Goal: Participate in discussion: Engage in conversation with other users on a specific topic

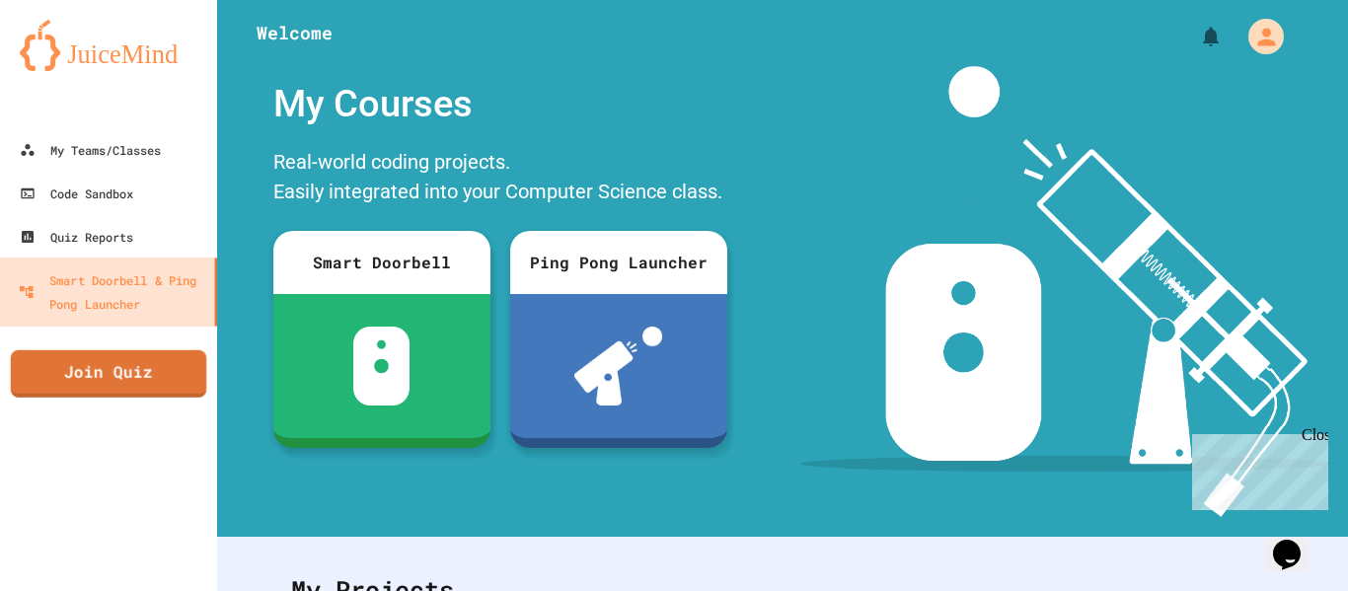
click at [135, 384] on link "Join Quiz" at bounding box center [108, 373] width 195 height 47
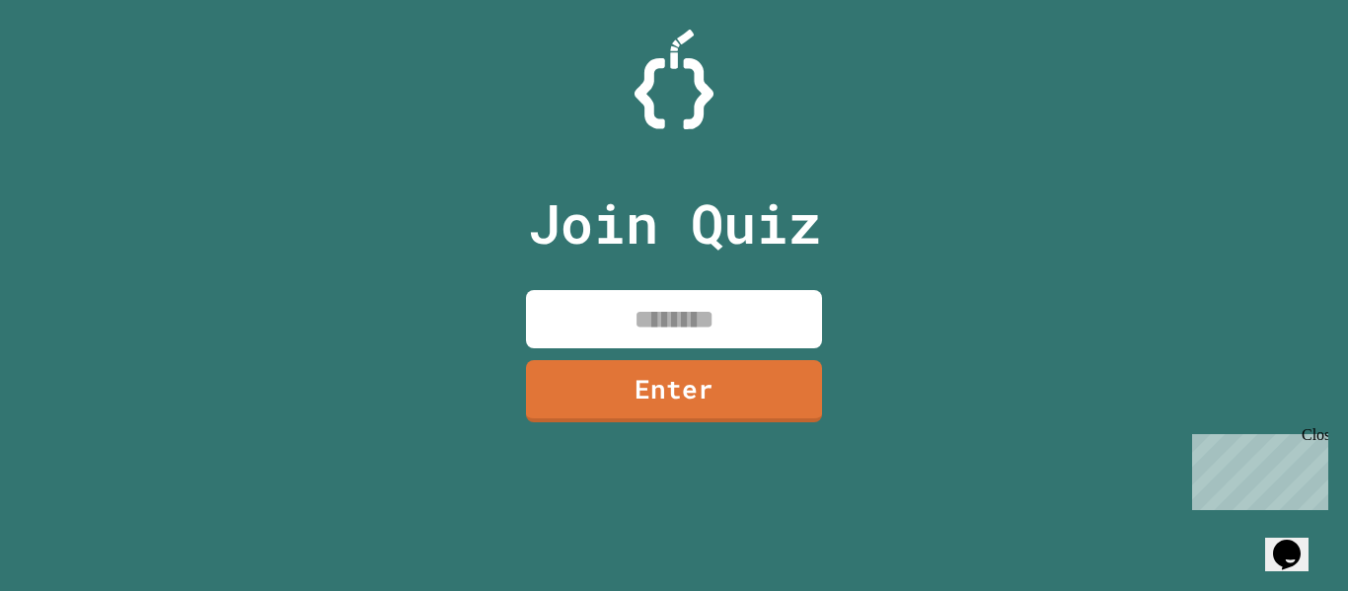
click at [728, 272] on div "Join Quiz Enter" at bounding box center [674, 295] width 333 height 492
click at [682, 326] on input at bounding box center [674, 319] width 296 height 58
type input "********"
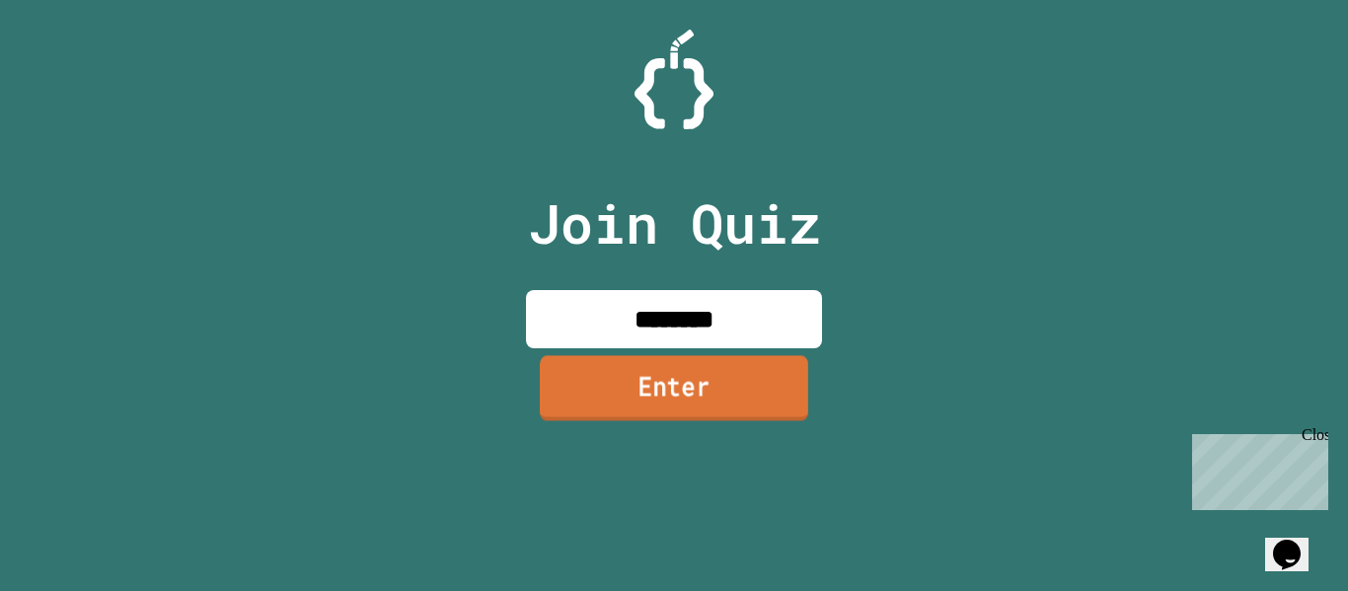
click at [680, 383] on link "Enter" at bounding box center [674, 387] width 268 height 65
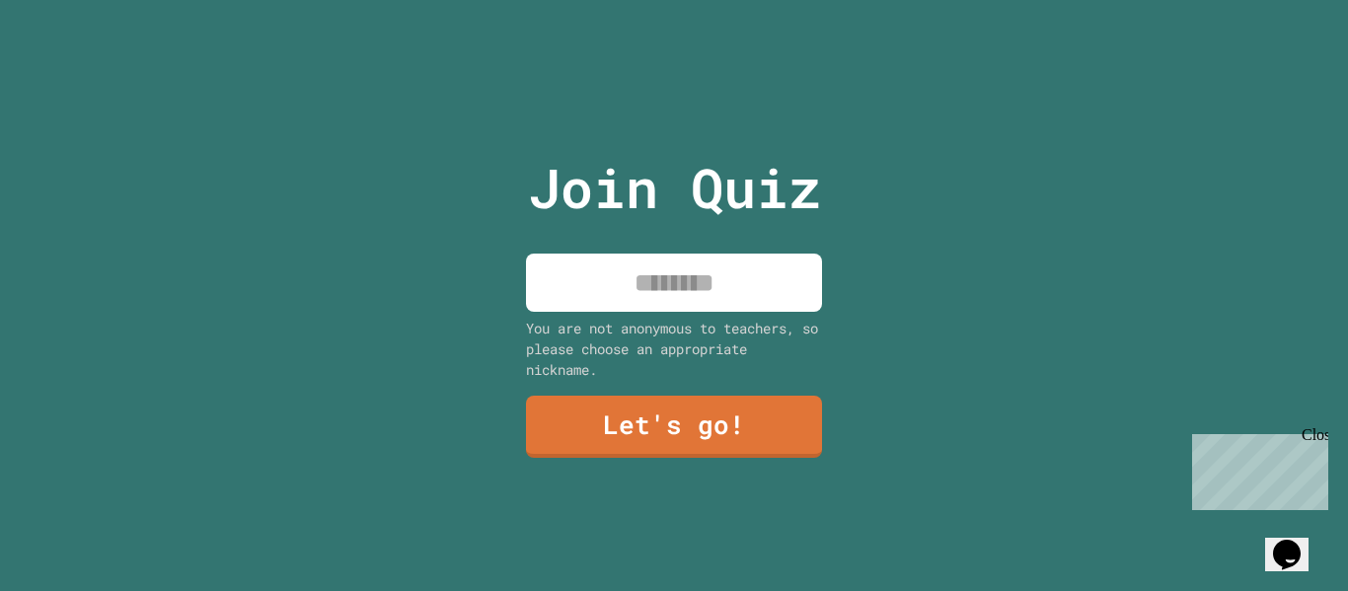
click at [611, 295] on input at bounding box center [674, 283] width 296 height 58
type input "*****"
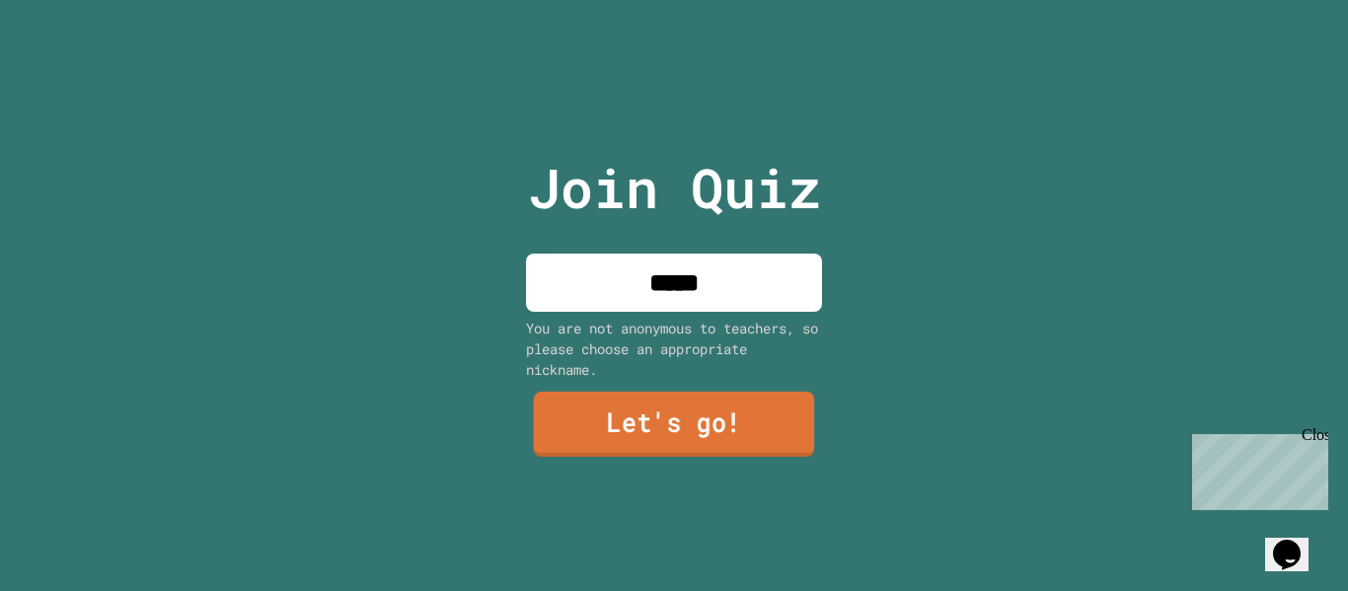
click at [610, 410] on link "Let's go!" at bounding box center [674, 424] width 281 height 65
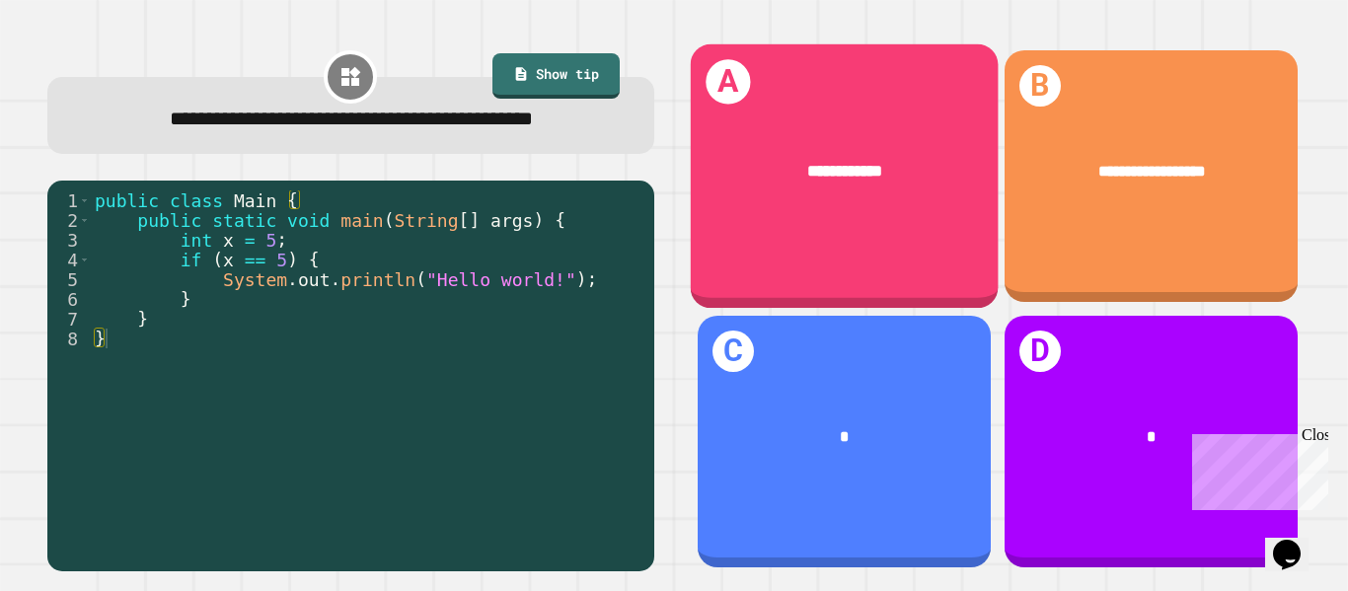
click at [867, 198] on div "**********" at bounding box center [844, 171] width 308 height 92
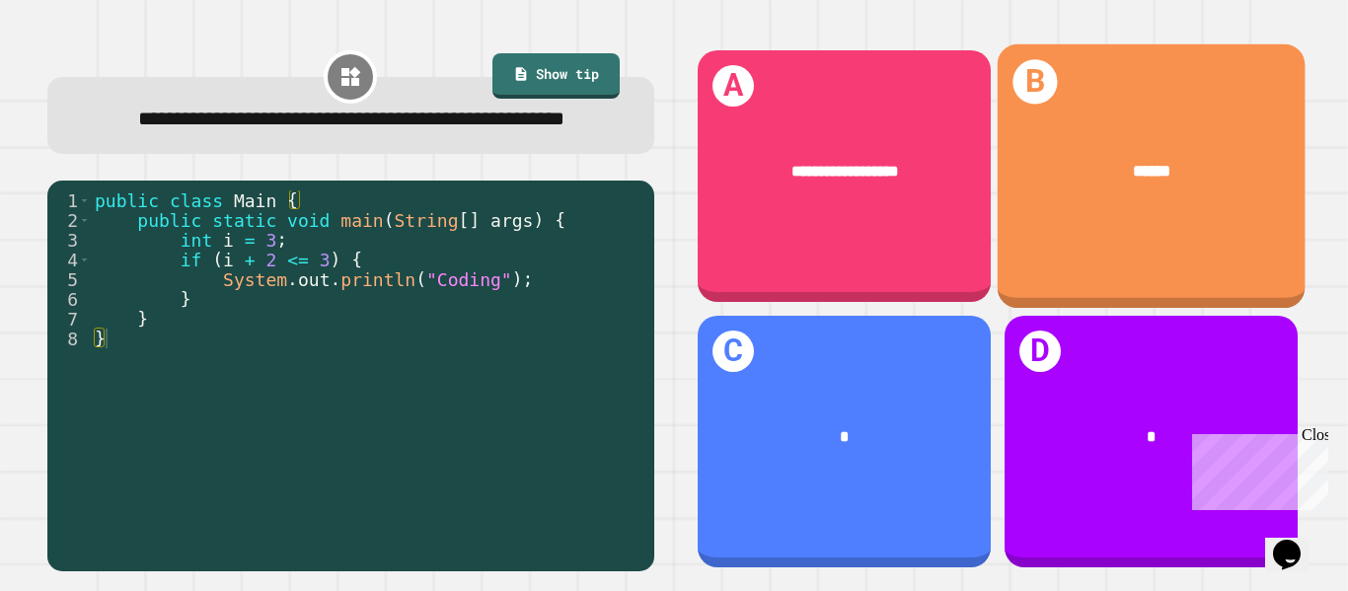
click at [1292, 237] on div "B ******" at bounding box center [1151, 176] width 308 height 264
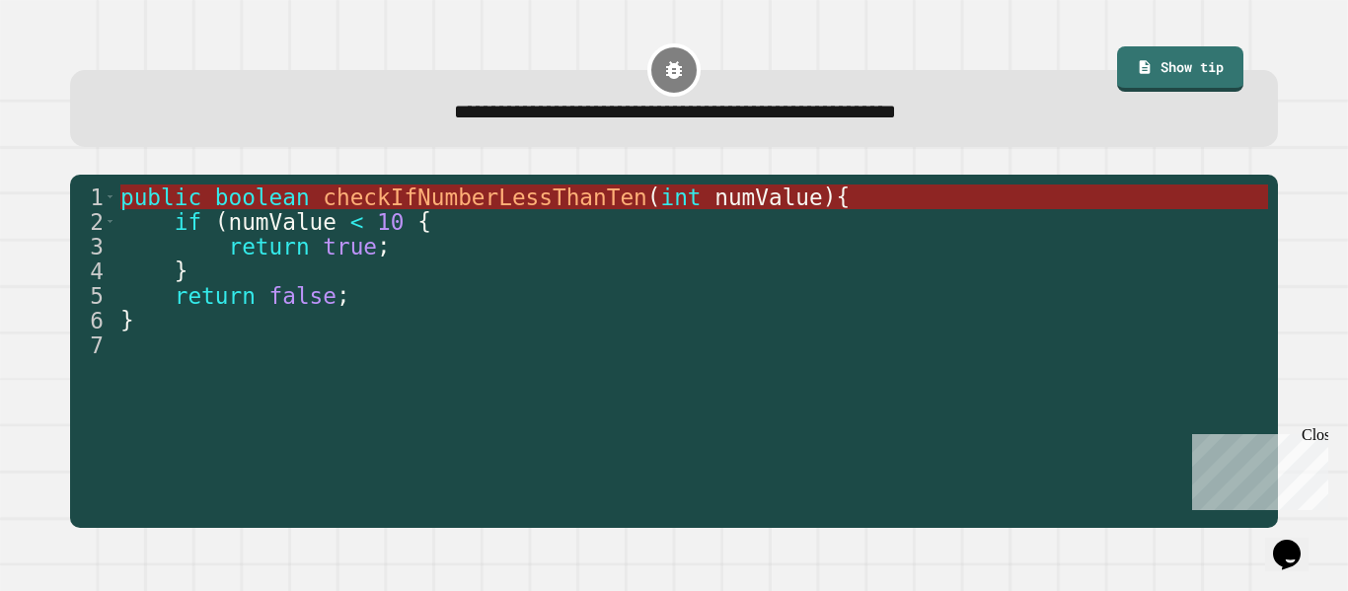
click at [444, 196] on span "checkIfNumberLessThanTen" at bounding box center [485, 198] width 325 height 26
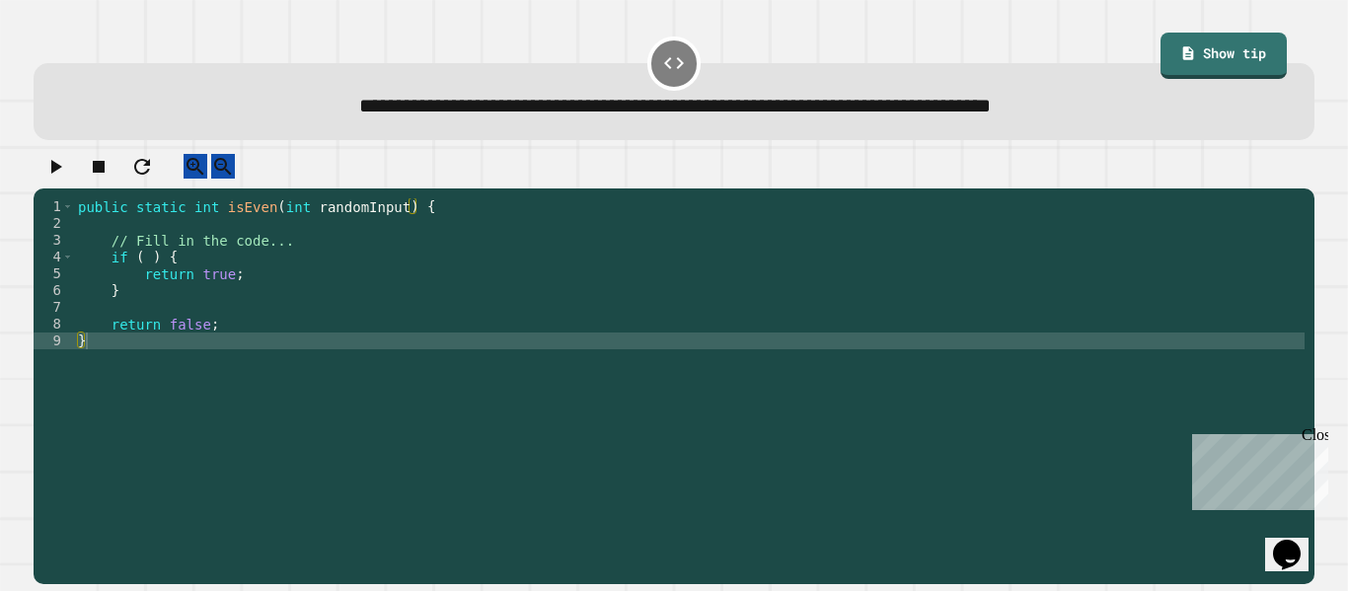
click at [269, 291] on div "public static int isEven ( int randomInput ) { // Fill in the code... if ( ) { …" at bounding box center [689, 382] width 1231 height 369
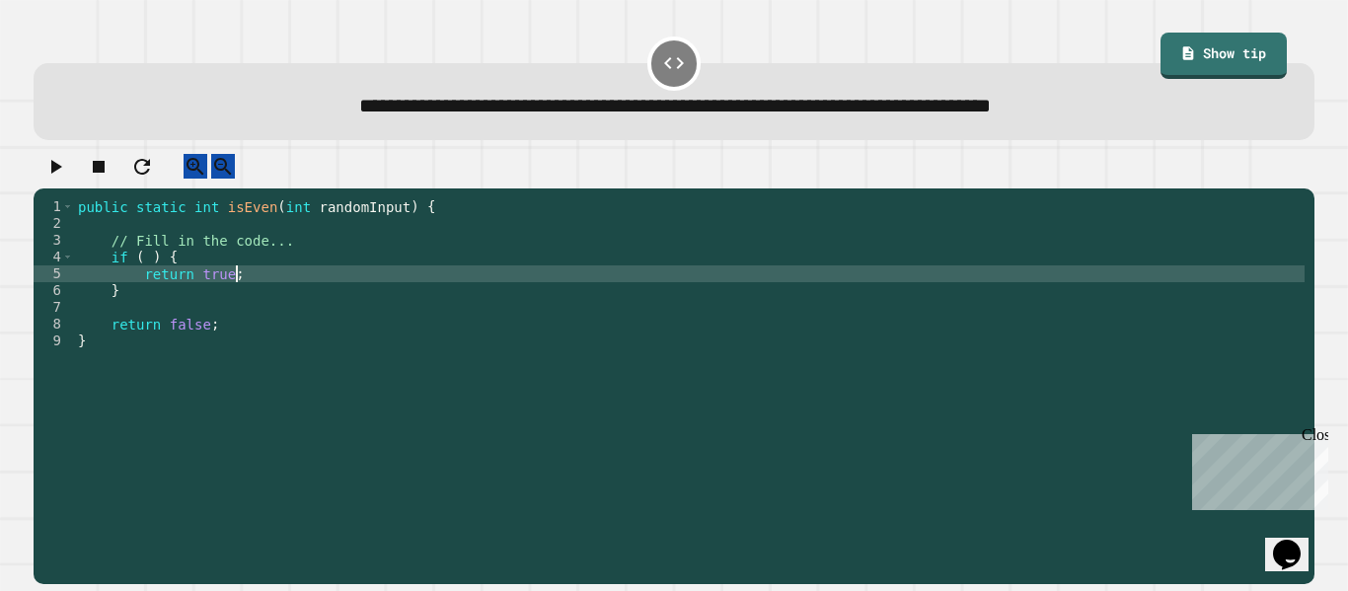
type textarea "**********"
click at [244, 276] on div "public static int isEven ( int randomInput ) { // Fill in the code... if ( ) { …" at bounding box center [689, 382] width 1231 height 369
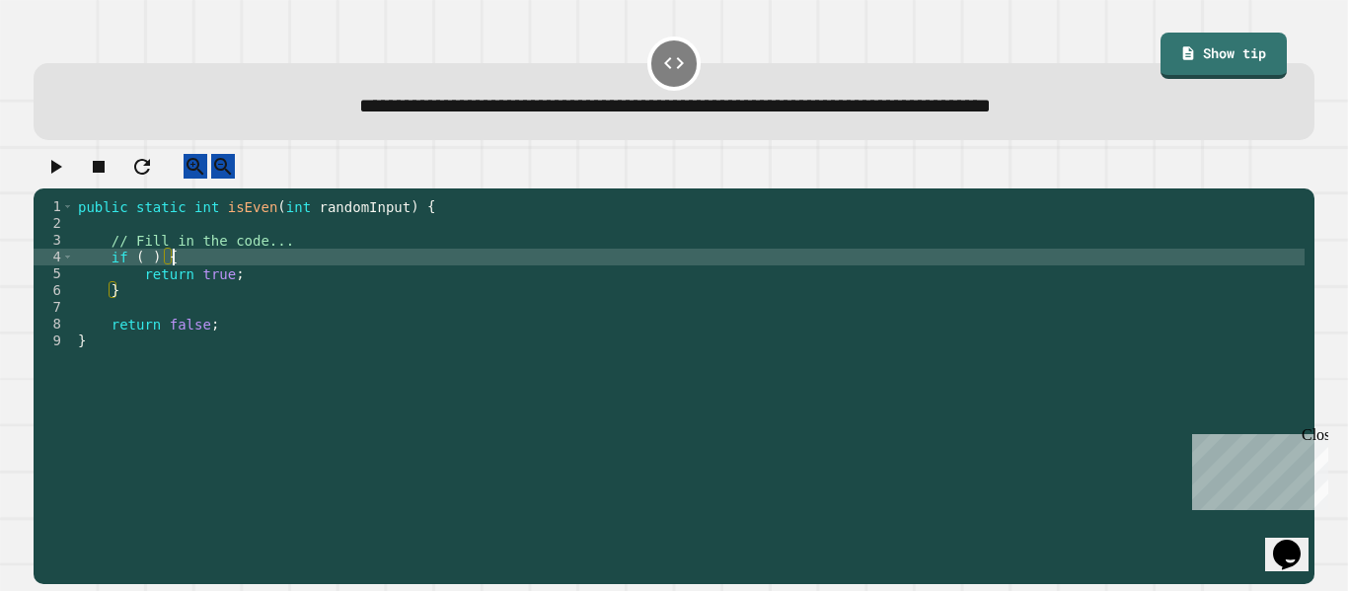
type textarea "********"
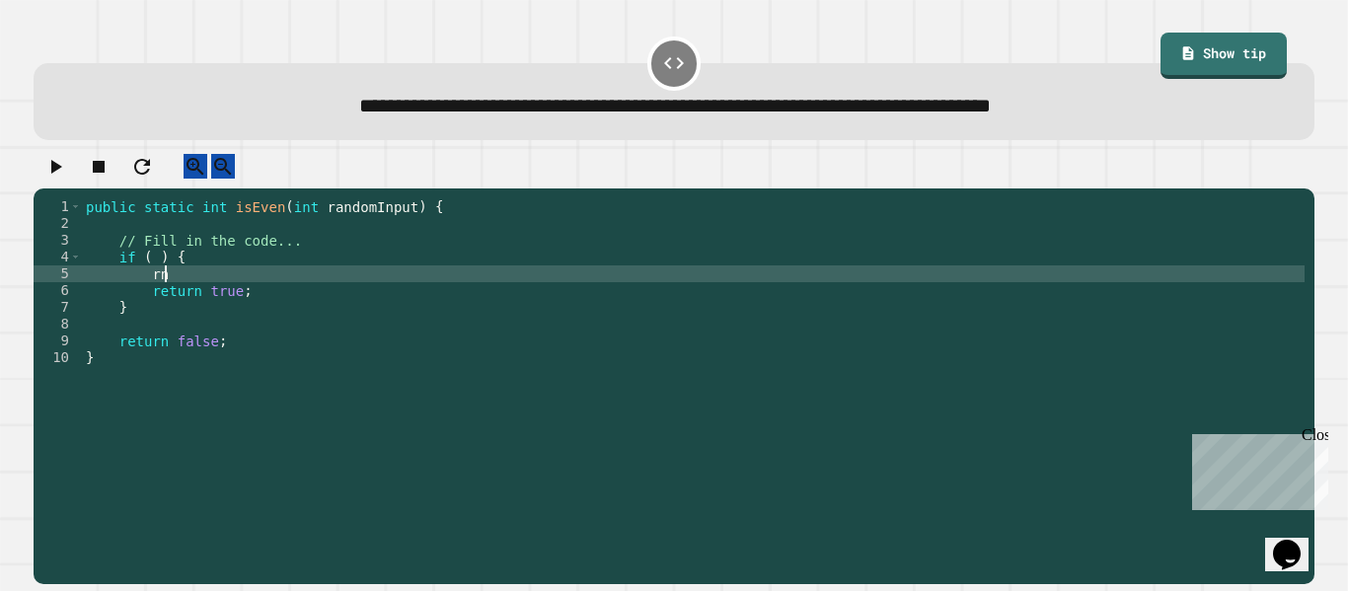
type textarea "*"
click at [52, 170] on icon "button" at bounding box center [55, 167] width 24 height 24
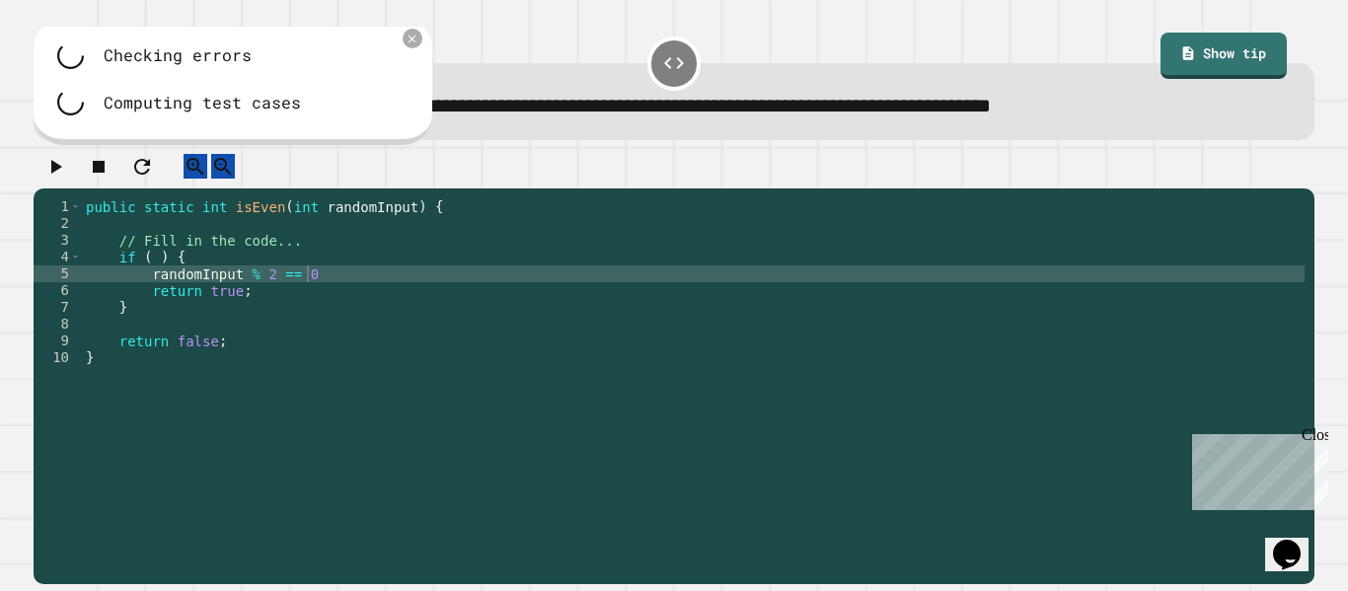
click at [313, 290] on div "public static int isEven ( int randomInput ) { // Fill in the code... if ( ) { …" at bounding box center [693, 382] width 1223 height 369
click at [147, 291] on div "public static int isEven ( int randomInput ) { // Fill in the code... if ( ) { …" at bounding box center [693, 382] width 1223 height 369
click at [370, 298] on div "public static int isEven ( int randomInput ) { // Fill in the code... if ( ) { …" at bounding box center [693, 382] width 1223 height 369
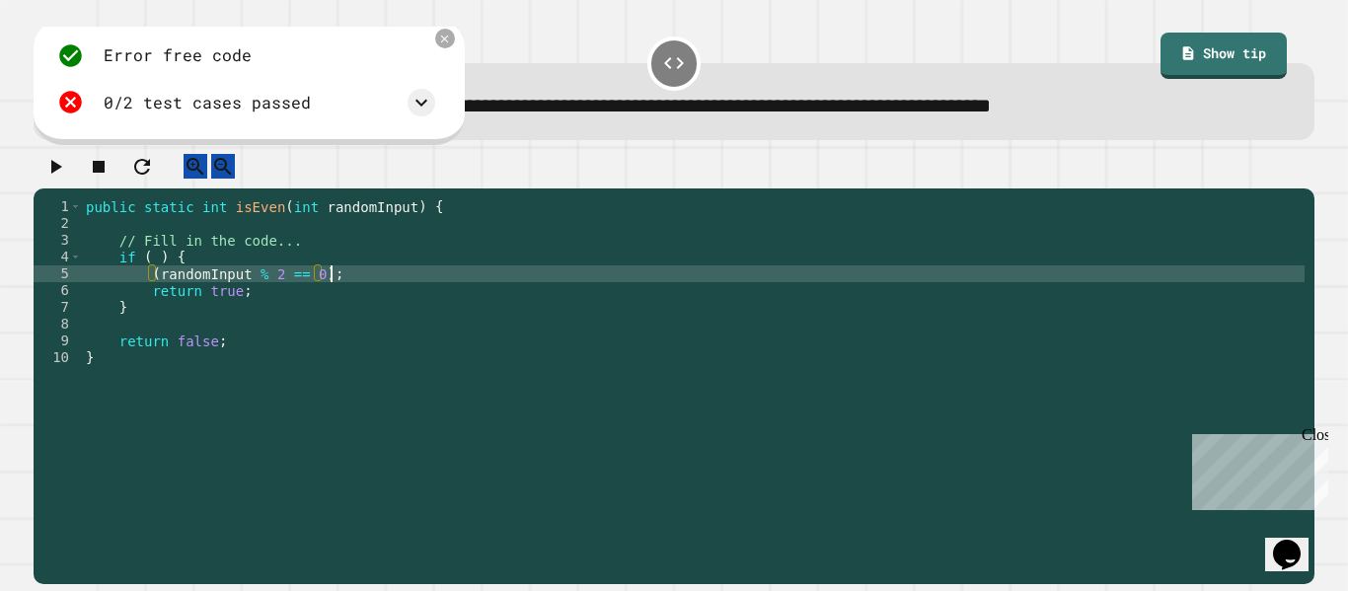
scroll to position [0, 30]
click at [56, 162] on button "button" at bounding box center [55, 166] width 24 height 25
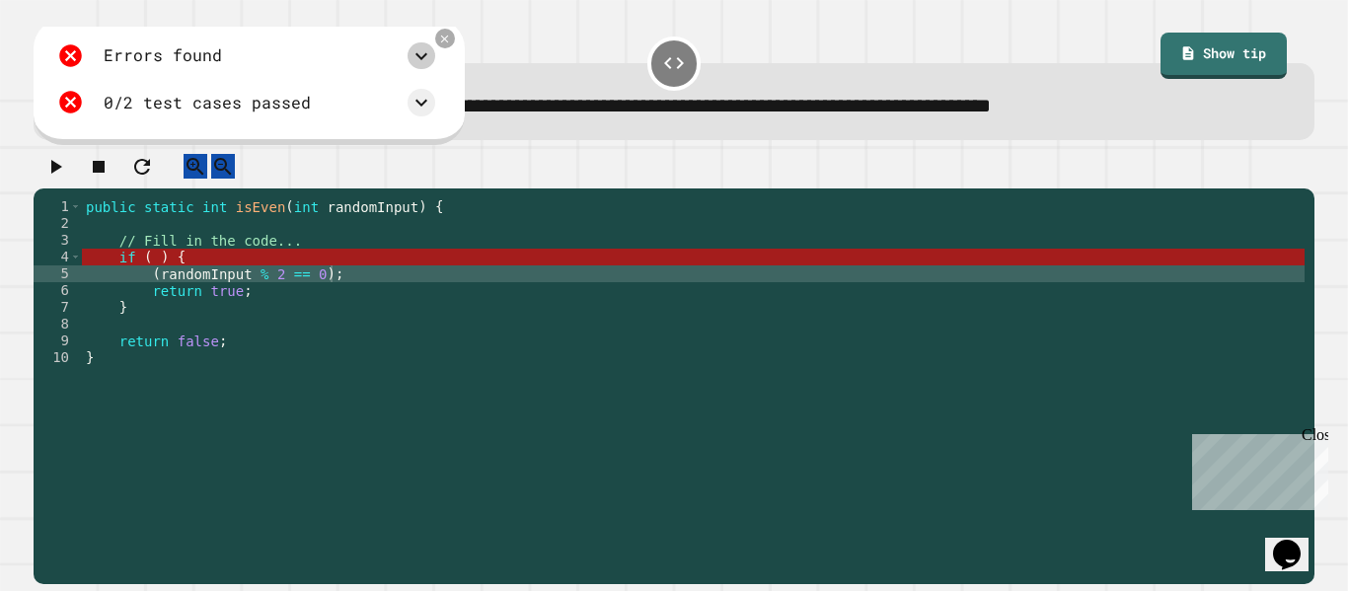
click at [433, 55] on icon at bounding box center [422, 56] width 24 height 24
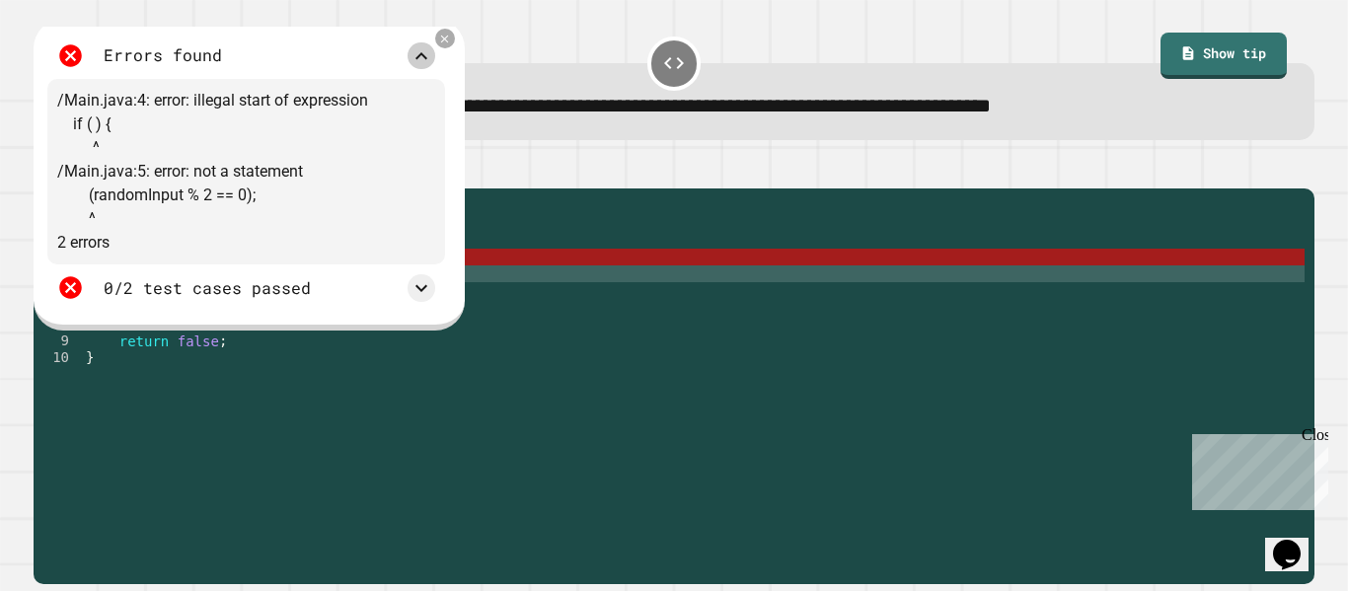
click at [433, 55] on icon at bounding box center [422, 56] width 24 height 24
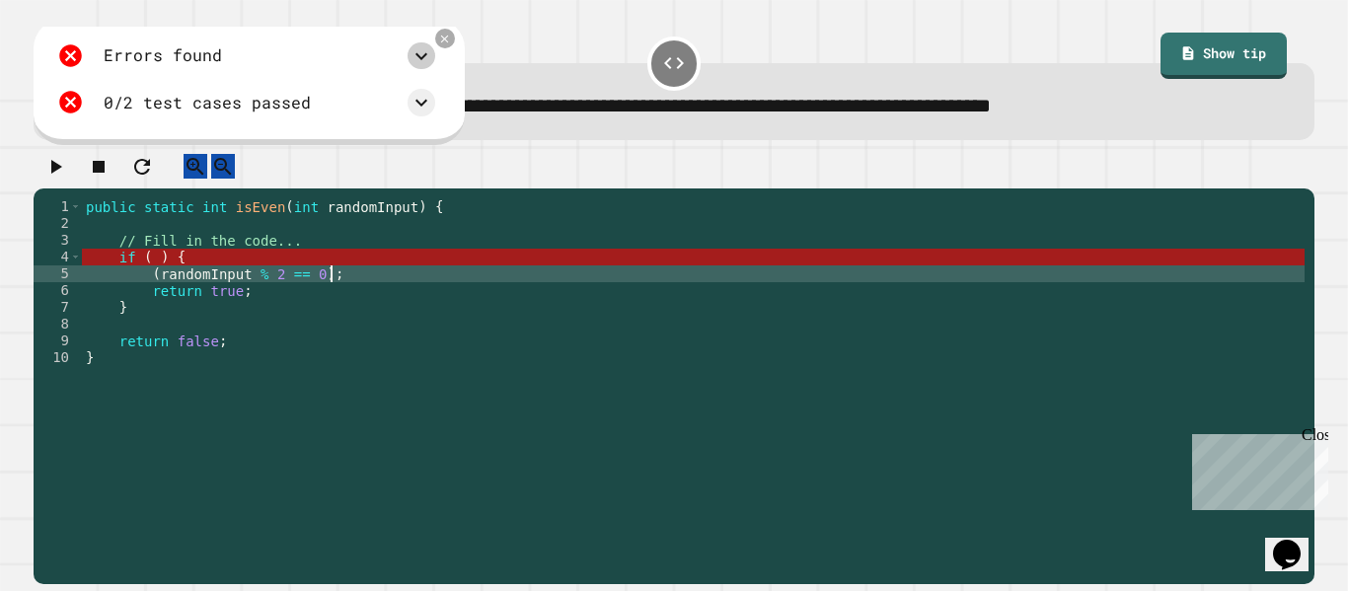
click at [340, 295] on div "public static int isEven ( int randomInput ) { // Fill in the code... if ( ) { …" at bounding box center [693, 382] width 1223 height 369
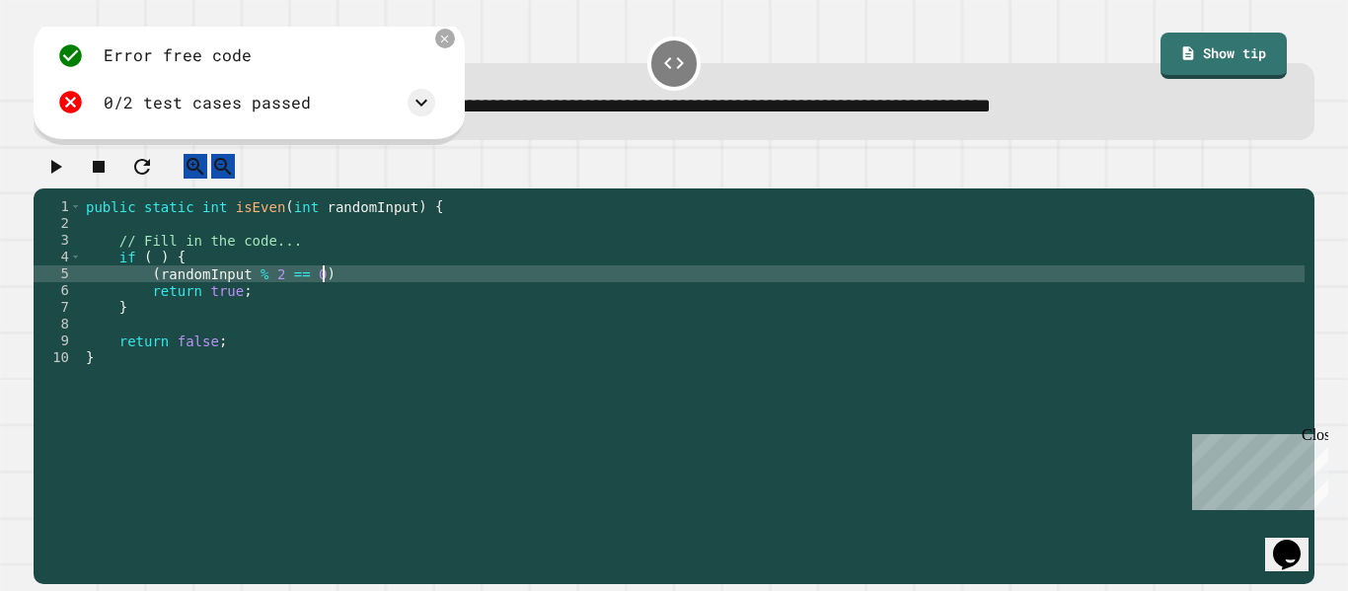
scroll to position [0, 29]
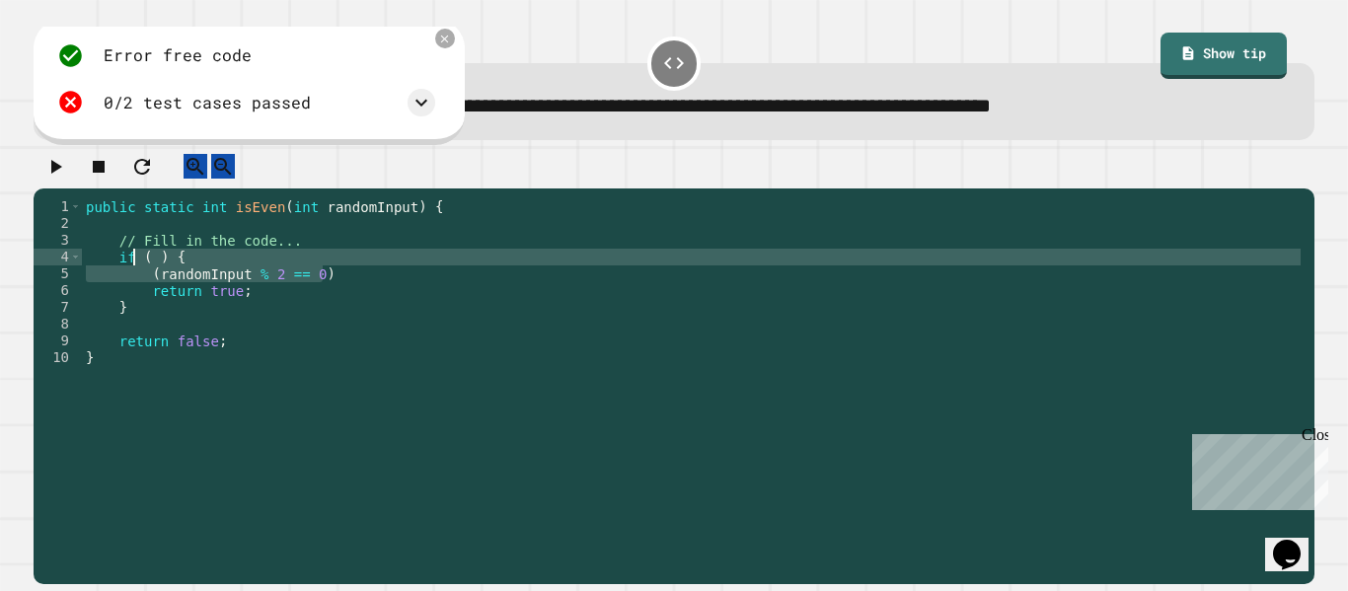
drag, startPoint x: 327, startPoint y: 295, endPoint x: 193, endPoint y: 301, distance: 133.4
click at [193, 301] on div "public static int isEven ( int randomInput ) { // Fill in the code... if ( ) { …" at bounding box center [693, 382] width 1223 height 369
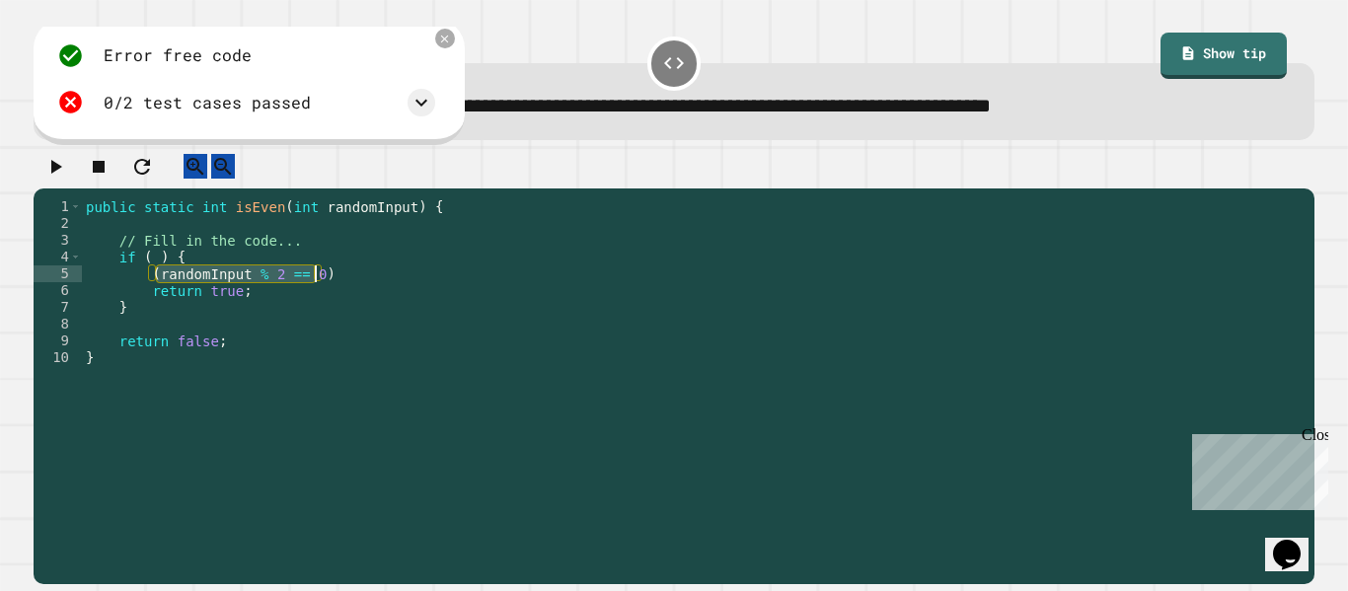
drag, startPoint x: 157, startPoint y: 296, endPoint x: 315, endPoint y: 296, distance: 157.9
click at [315, 296] on div "public static int isEven ( int randomInput ) { // Fill in the code... if ( ) { …" at bounding box center [693, 382] width 1223 height 369
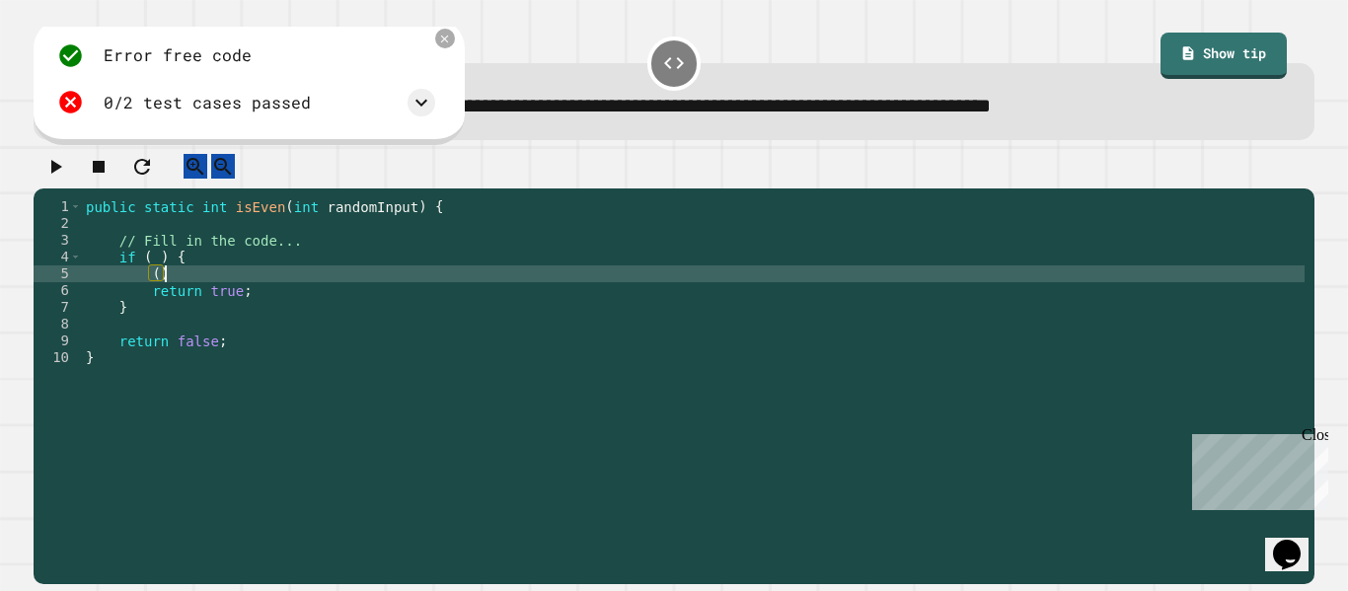
type textarea "*"
click at [156, 277] on div "public static int isEven ( int randomInput ) { // Fill in the code... if ( ) { …" at bounding box center [693, 382] width 1223 height 369
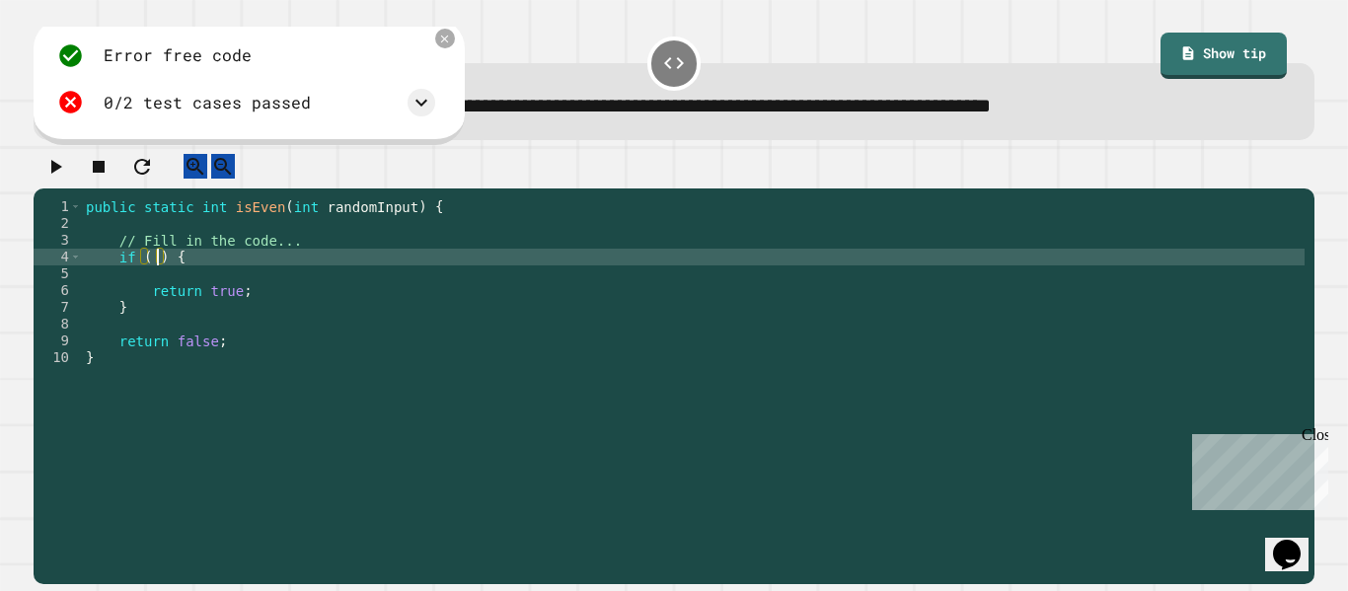
paste textarea "**********"
click at [156, 277] on div "public static int isEven ( int randomInput ) { // Fill in the code... if ( rand…" at bounding box center [693, 382] width 1223 height 369
click at [65, 179] on button "button" at bounding box center [55, 166] width 24 height 25
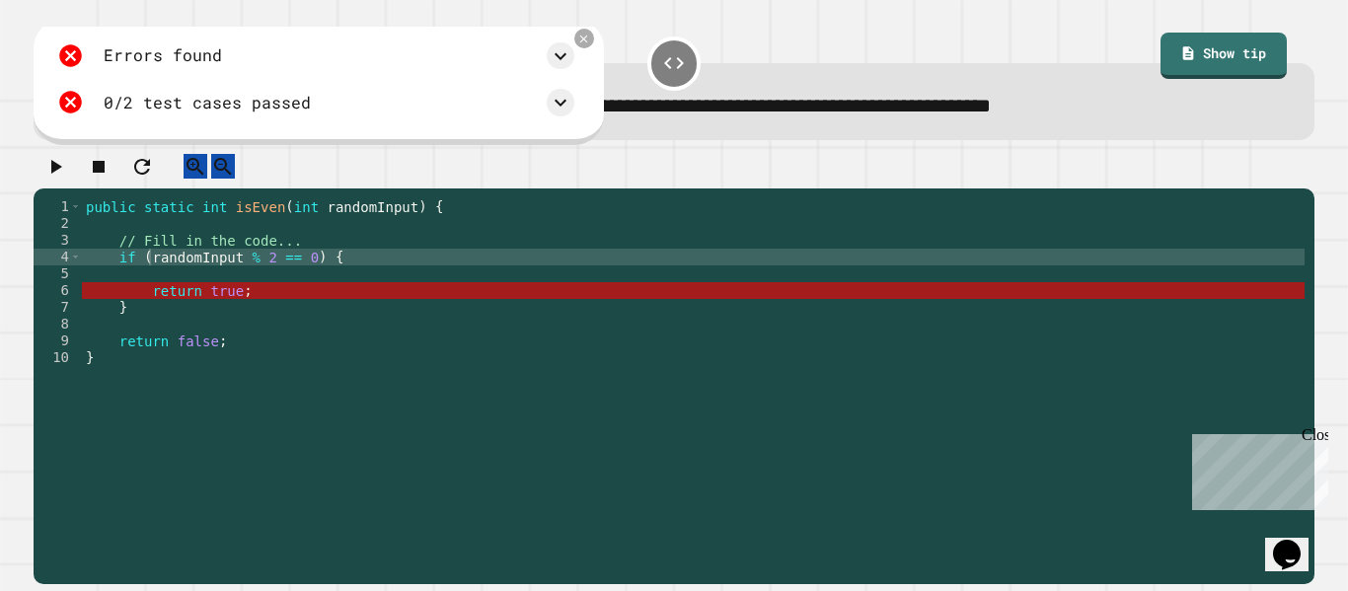
click at [213, 271] on div "public static int isEven ( int randomInput ) { // Fill in the code... if ( rand…" at bounding box center [693, 382] width 1223 height 369
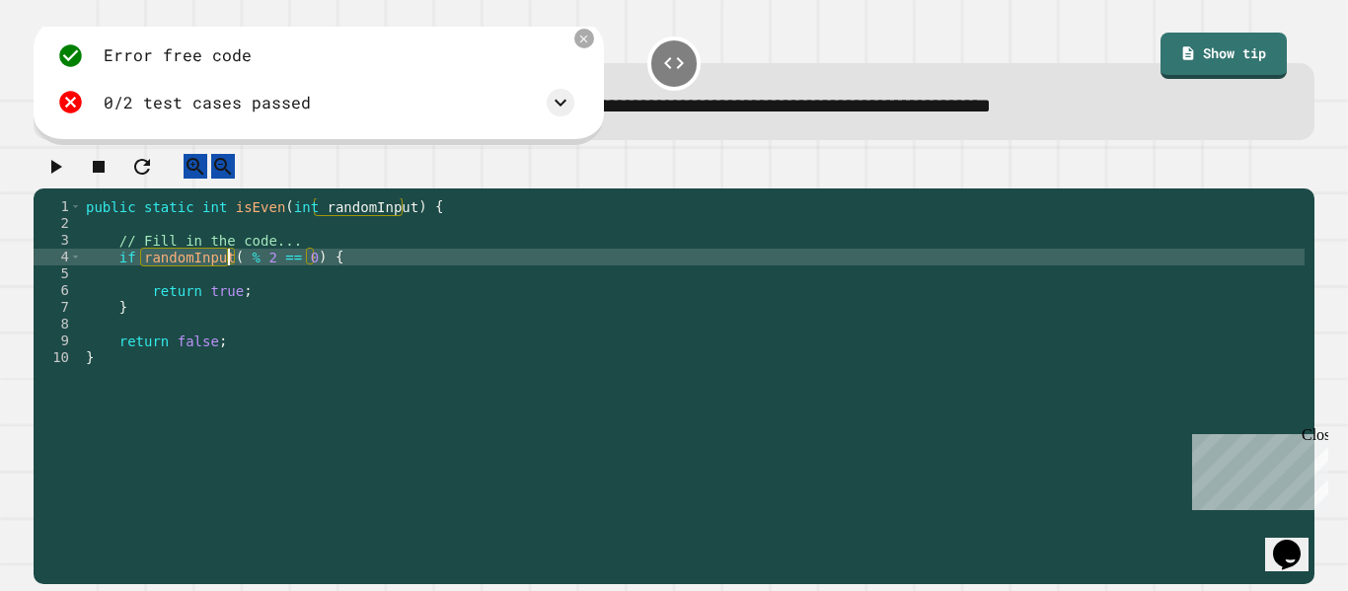
click at [145, 276] on div "public static int isEven ( int randomInput ) { // Fill in the code... if random…" at bounding box center [693, 366] width 1223 height 336
click at [145, 276] on div "public static int isEven ( int randomInput ) { // Fill in the code... if random…" at bounding box center [693, 382] width 1223 height 369
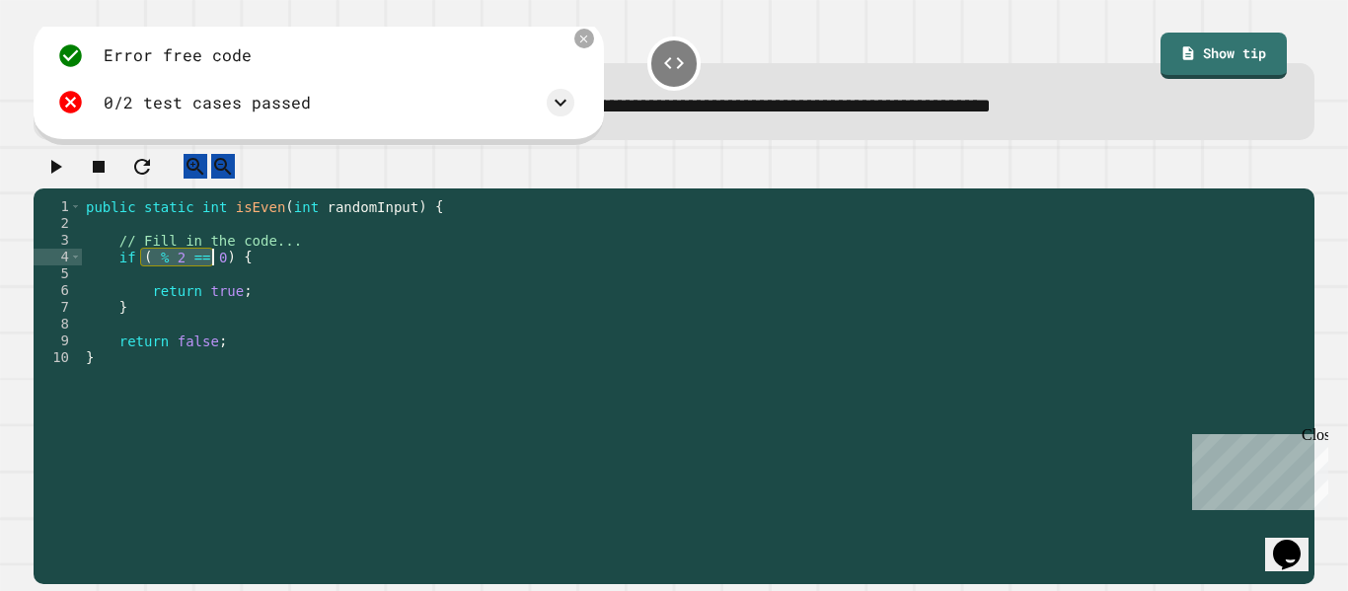
drag, startPoint x: 145, startPoint y: 277, endPoint x: 219, endPoint y: 278, distance: 74.0
click at [219, 278] on div "public static int isEven ( int randomInput ) { // Fill in the code... if ( % 2 …" at bounding box center [693, 382] width 1223 height 369
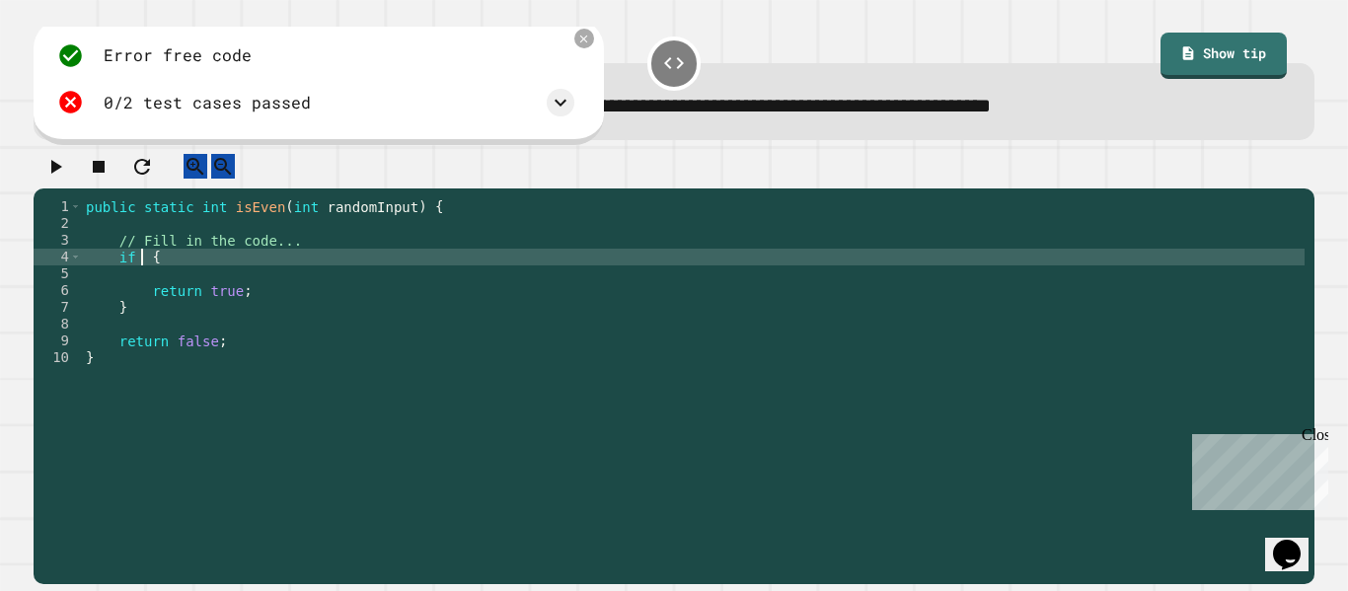
scroll to position [0, 9]
paste textarea "**********"
click at [203, 226] on div "public static int isEven ( int randomInput ) { // Fill in the code... if ( rand…" at bounding box center [693, 382] width 1223 height 369
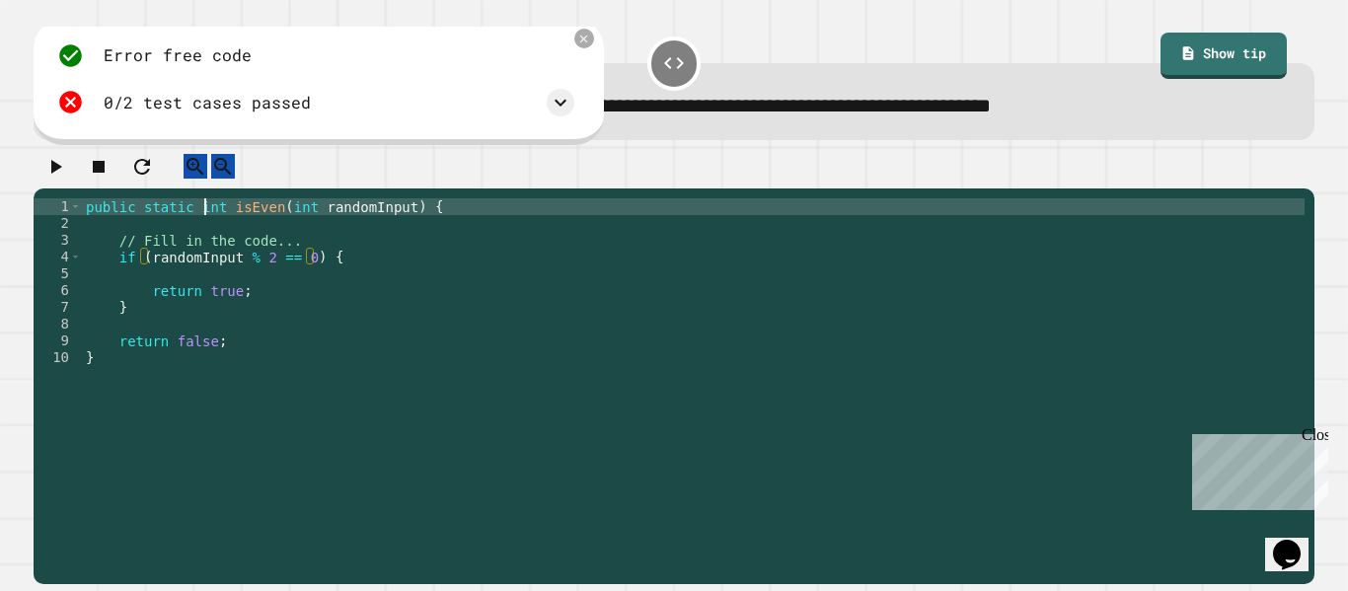
click at [203, 226] on div "public static int isEven ( int randomInput ) { // Fill in the code... if ( rand…" at bounding box center [693, 382] width 1223 height 369
type textarea "**********"
click at [37, 171] on div at bounding box center [674, 171] width 1281 height 35
click at [66, 179] on icon "button" at bounding box center [55, 167] width 24 height 24
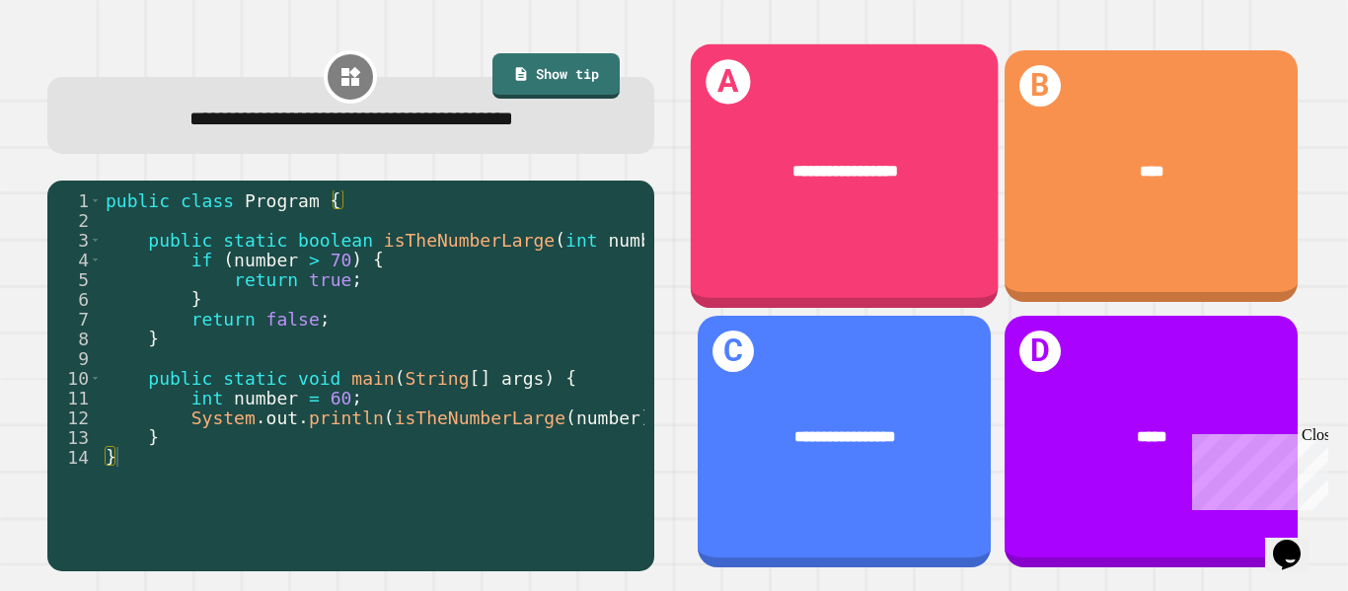
scroll to position [0, 68]
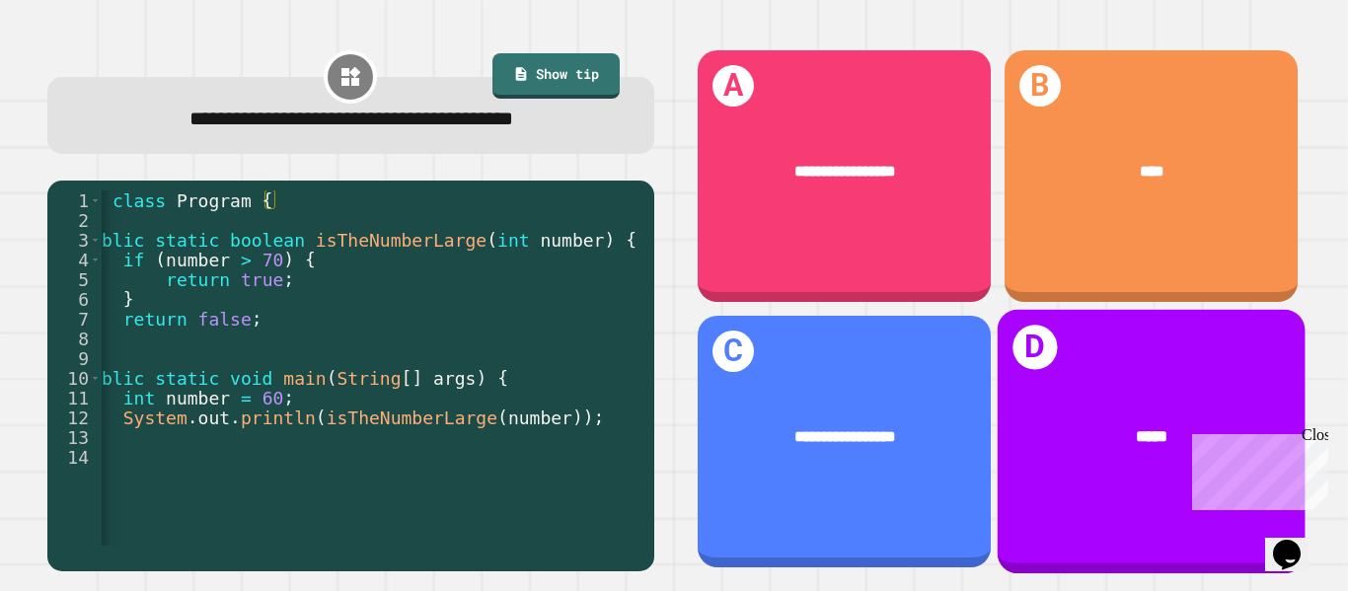
click at [1074, 392] on div "*****" at bounding box center [1151, 437] width 308 height 92
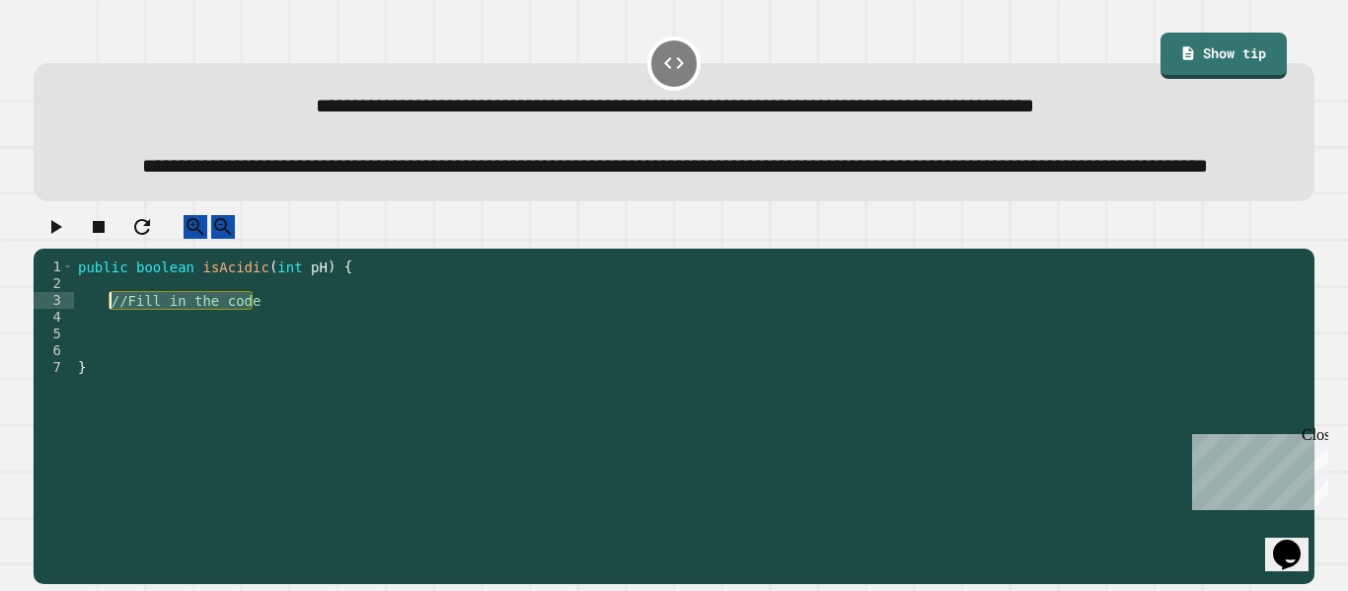
drag, startPoint x: 256, startPoint y: 355, endPoint x: 112, endPoint y: 351, distance: 143.1
click at [112, 351] on div "public boolean isAcidic ( int pH ) { //Fill in the code }" at bounding box center [689, 401] width 1231 height 285
click at [140, 384] on div "public boolean isAcidic ( int pH ) { //Fill in the code }" at bounding box center [689, 401] width 1231 height 285
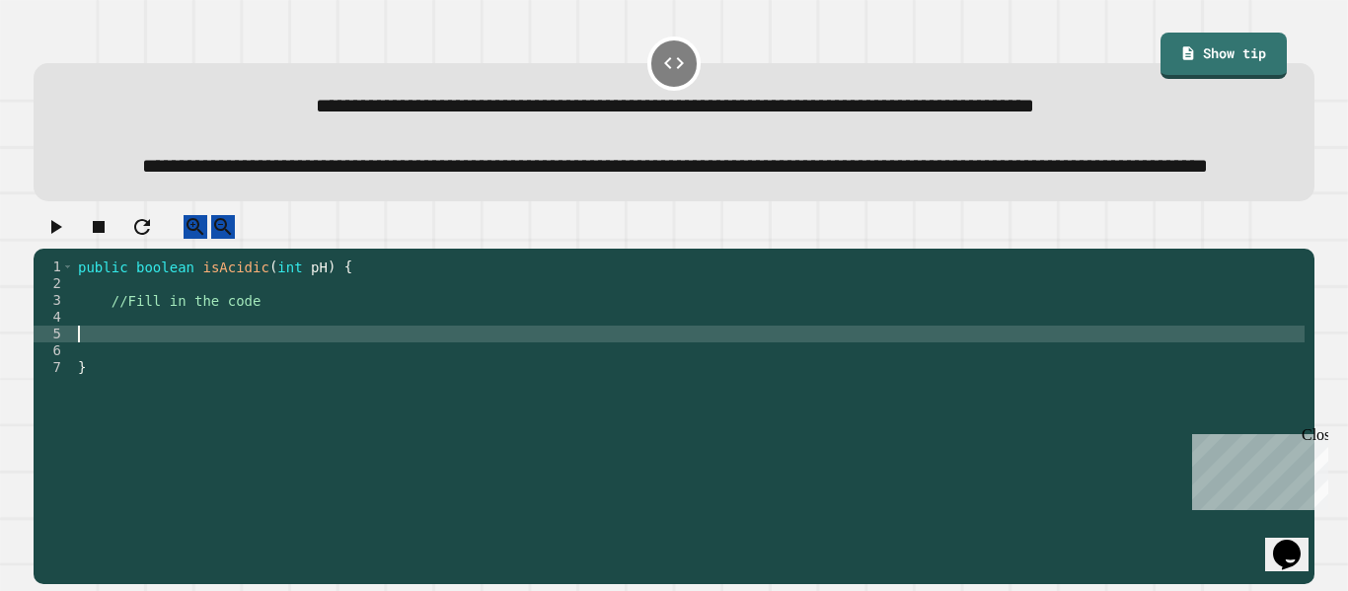
click at [133, 375] on div "public boolean isAcidic ( int pH ) { //Fill in the code }" at bounding box center [689, 401] width 1231 height 285
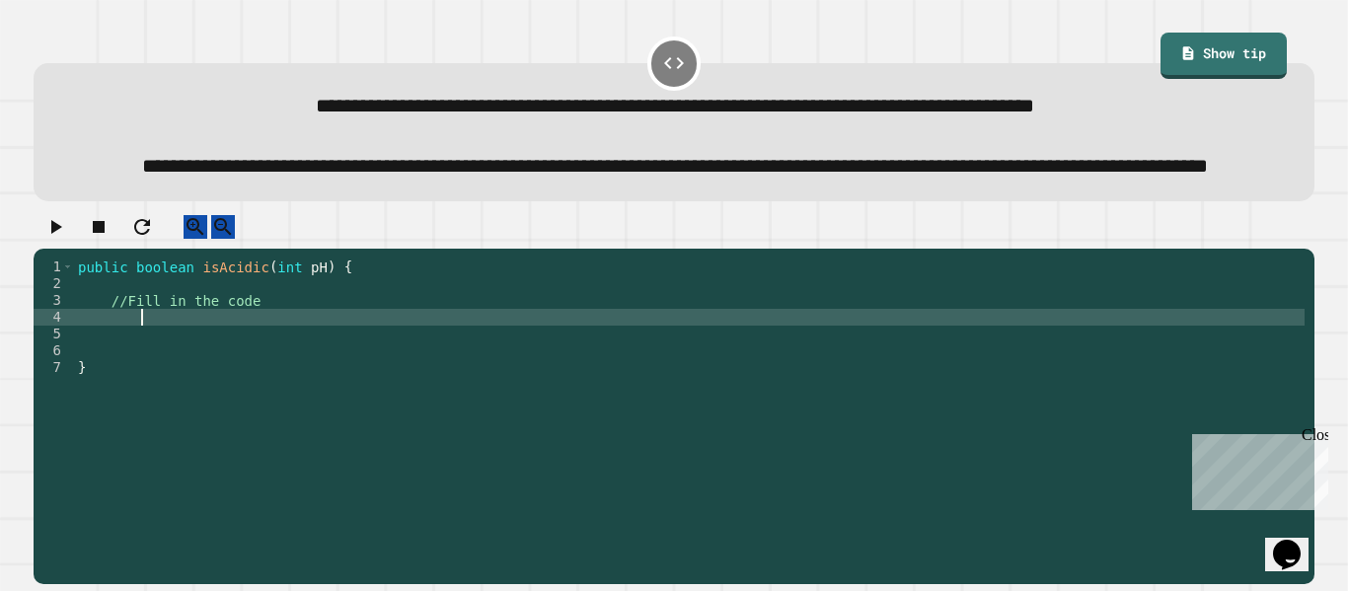
type textarea "*"
type textarea "*********"
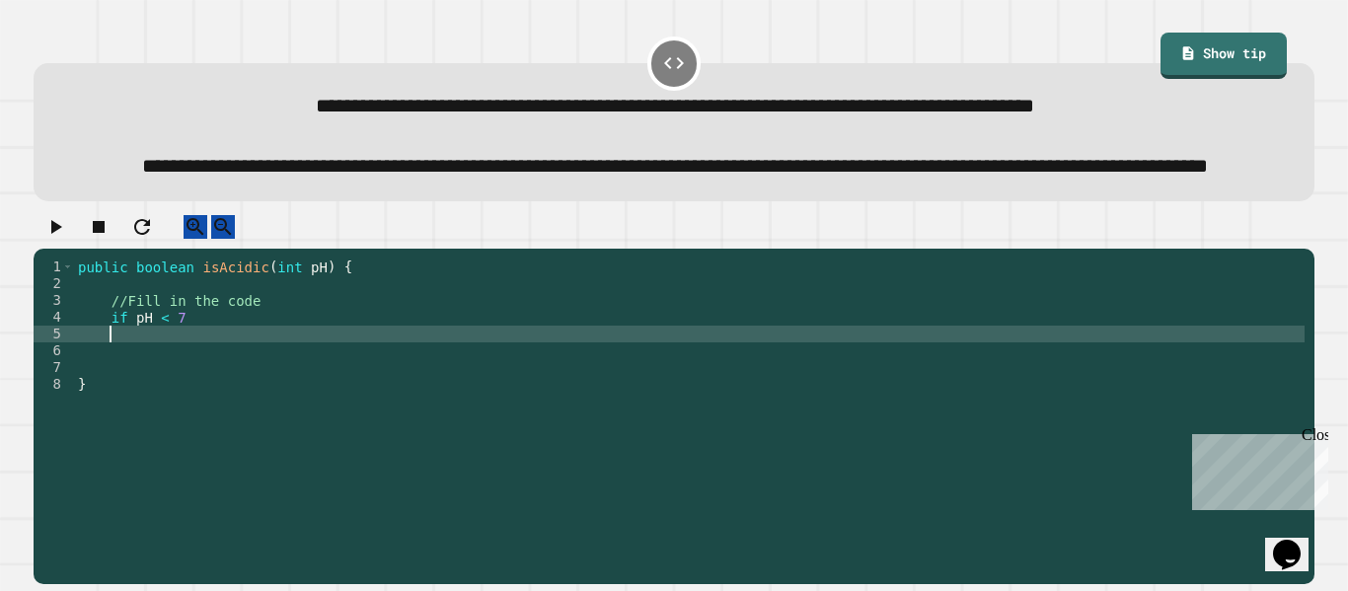
scroll to position [0, 3]
click at [232, 374] on div "public boolean isAcidic ( int pH ) { //Fill in the code if pH < 7 }" at bounding box center [689, 401] width 1231 height 285
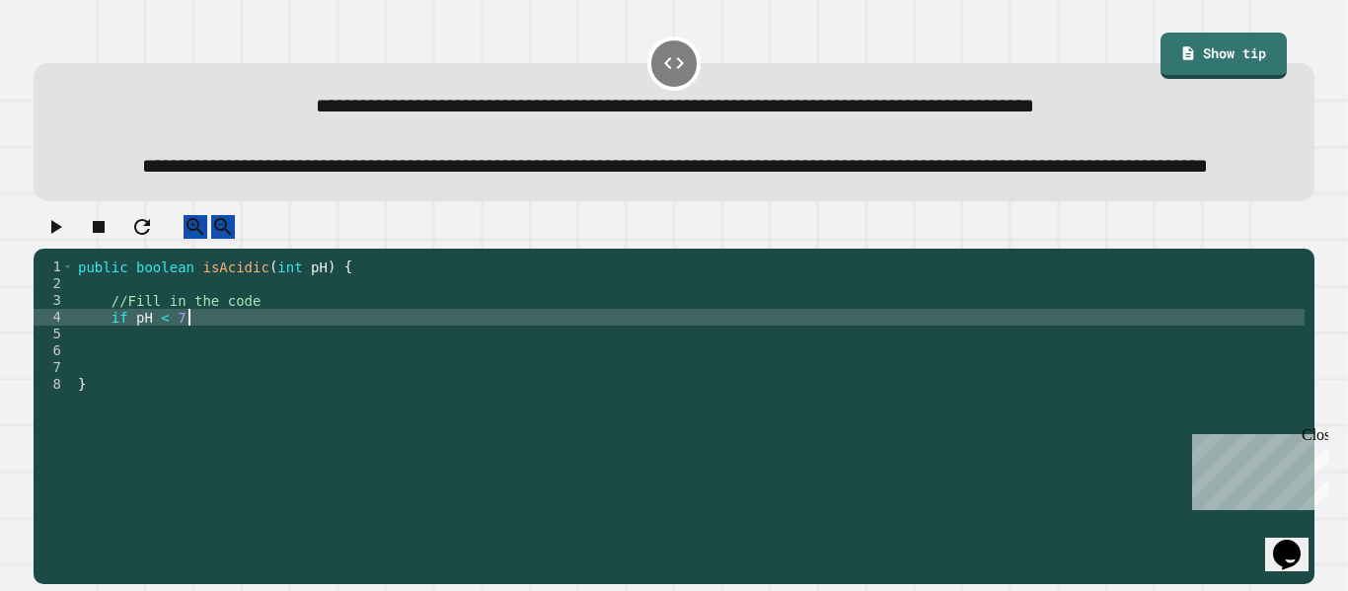
type textarea "**********"
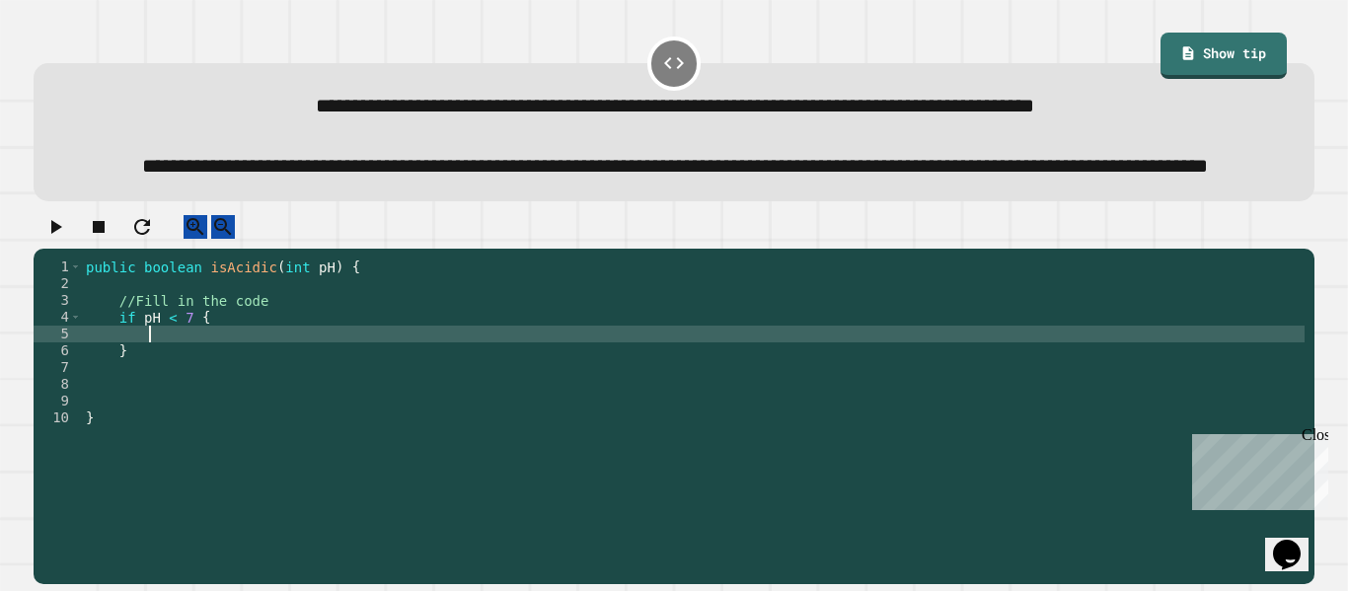
type textarea "*"
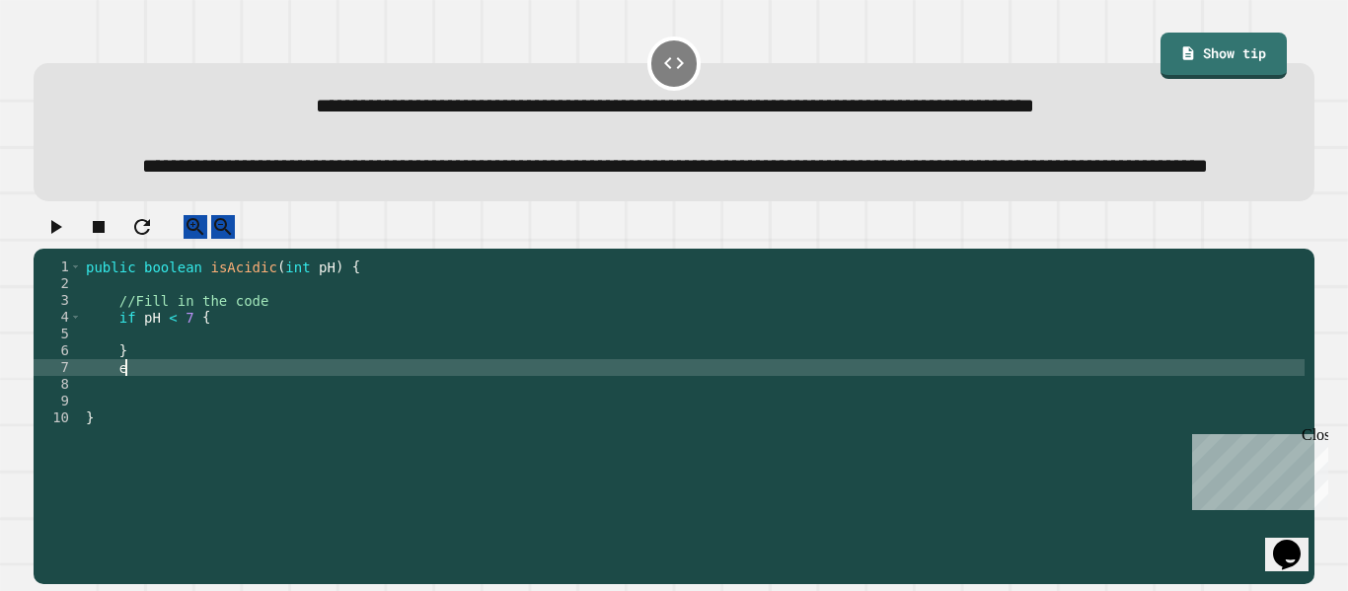
type textarea "****"
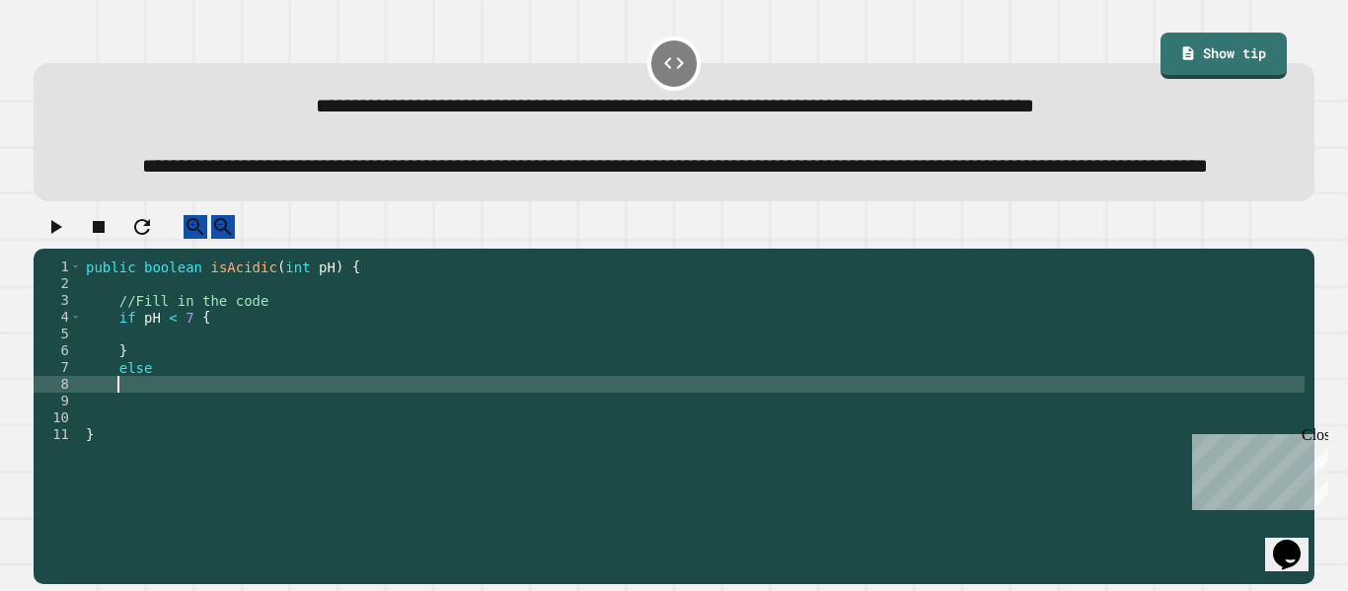
type textarea "*"
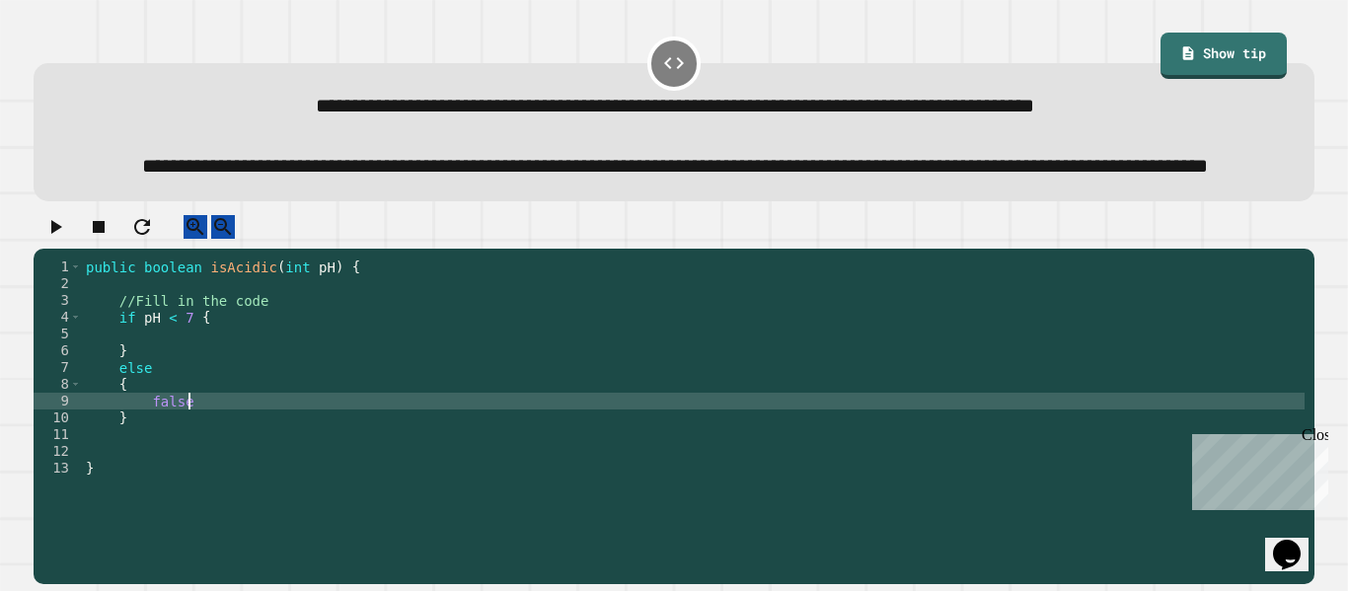
scroll to position [0, 12]
click at [149, 450] on div "public boolean isAcidic ( int pH ) { //Fill in the code if pH < 7 { } else { fa…" at bounding box center [693, 401] width 1223 height 285
type textarea "**********"
click at [164, 382] on div "public boolean isAcidic ( int pH ) { //Fill in the code if pH < 7 { } else { re…" at bounding box center [693, 401] width 1223 height 285
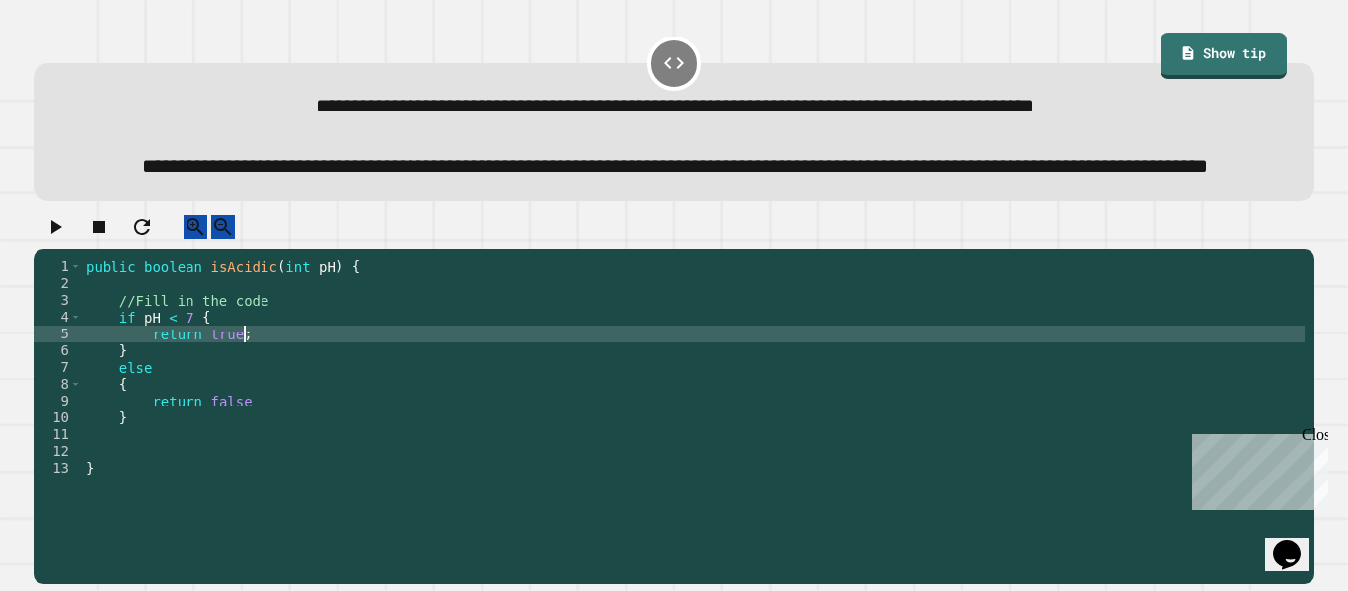
scroll to position [0, 19]
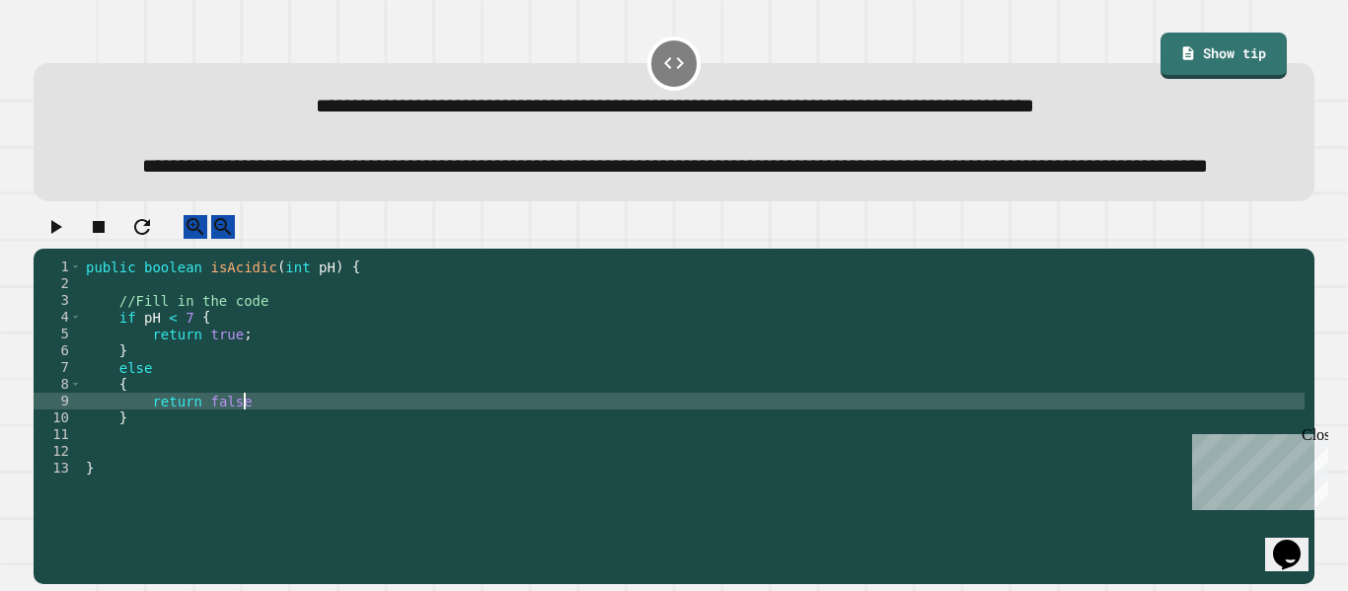
click at [283, 452] on div "public boolean isAcidic ( int pH ) { //Fill in the code if pH < 7 { return true…" at bounding box center [693, 401] width 1223 height 285
click at [71, 250] on div at bounding box center [674, 232] width 1281 height 35
click at [67, 240] on button "button" at bounding box center [55, 227] width 24 height 25
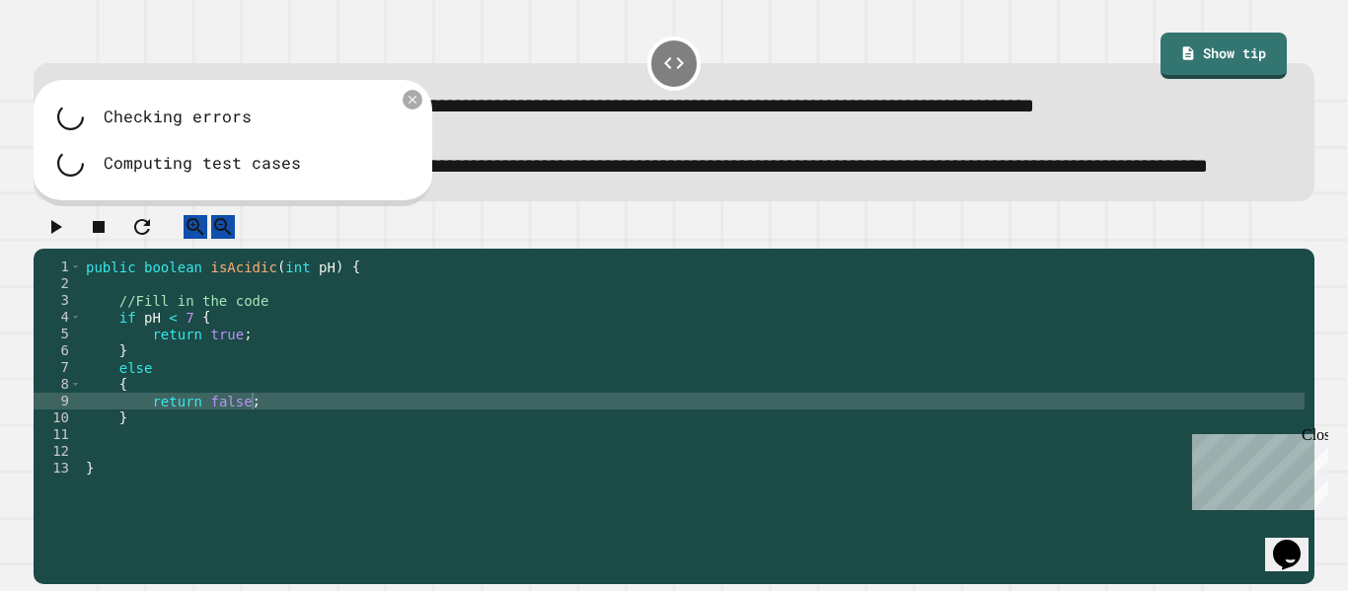
click at [135, 375] on div "public boolean isAcidic ( int pH ) { //Fill in the code if pH < 7 { return true…" at bounding box center [693, 401] width 1223 height 285
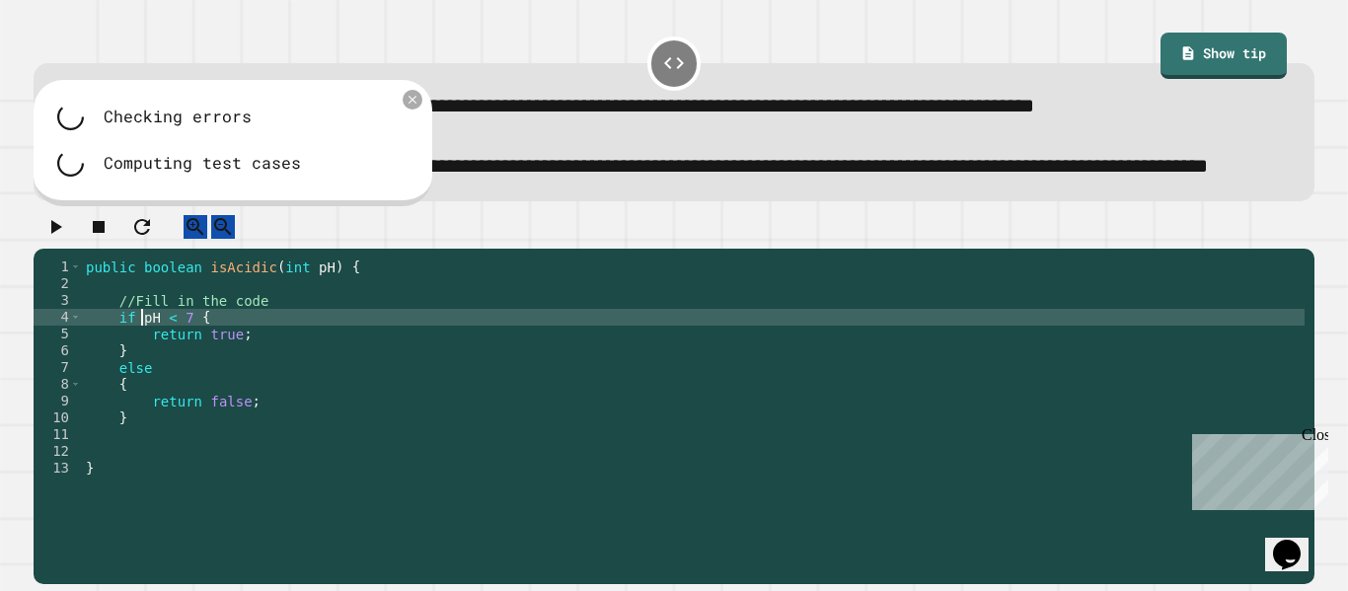
scroll to position [0, 9]
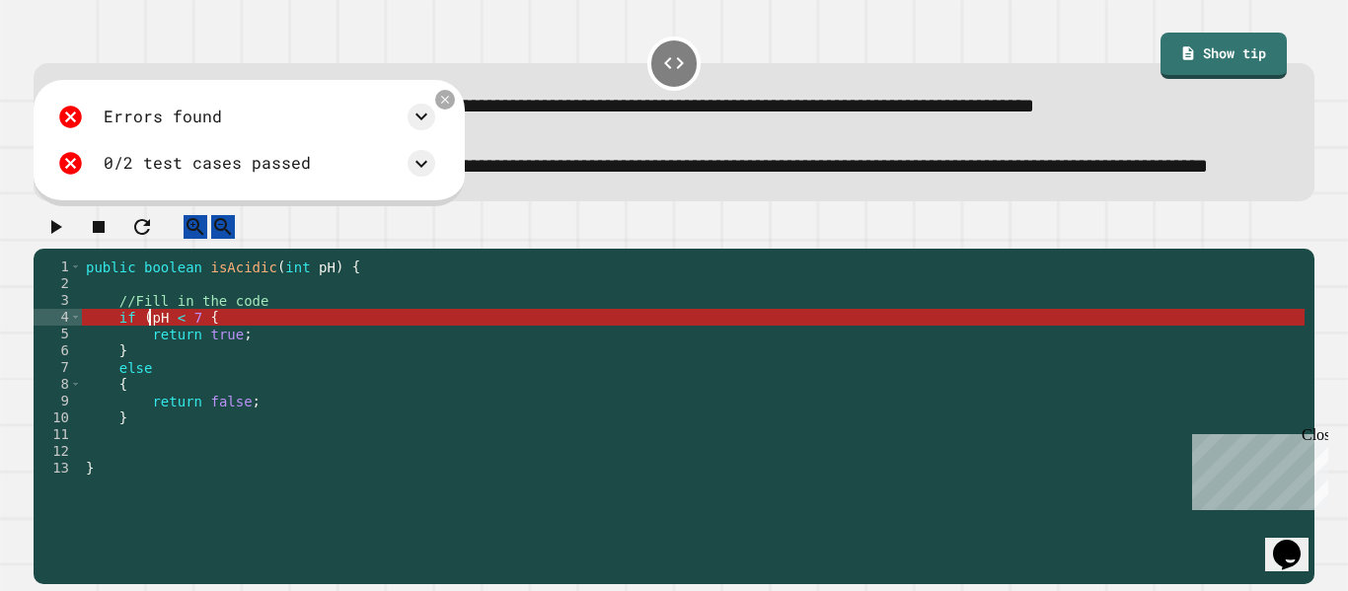
click at [195, 372] on div "public boolean isAcidic ( int pH ) { //Fill in the code if ( pH < 7 { return tr…" at bounding box center [693, 401] width 1223 height 285
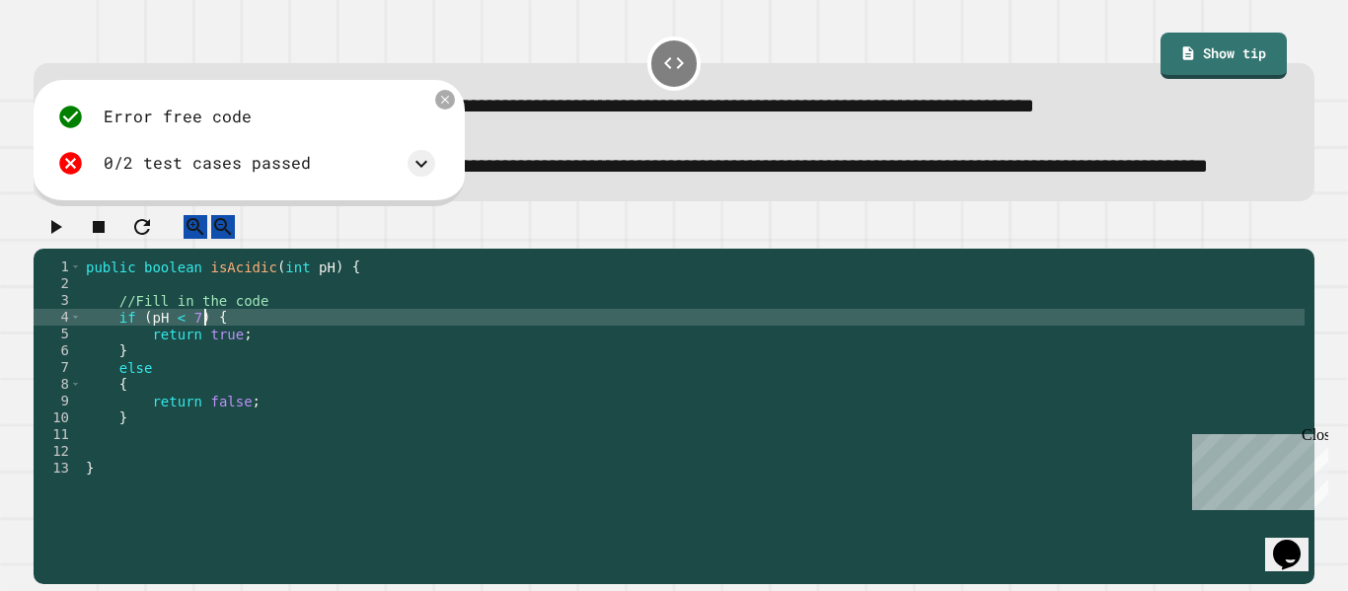
scroll to position [0, 16]
type textarea "**********"
click at [79, 250] on div at bounding box center [674, 232] width 1281 height 35
click at [52, 240] on button "button" at bounding box center [55, 227] width 24 height 25
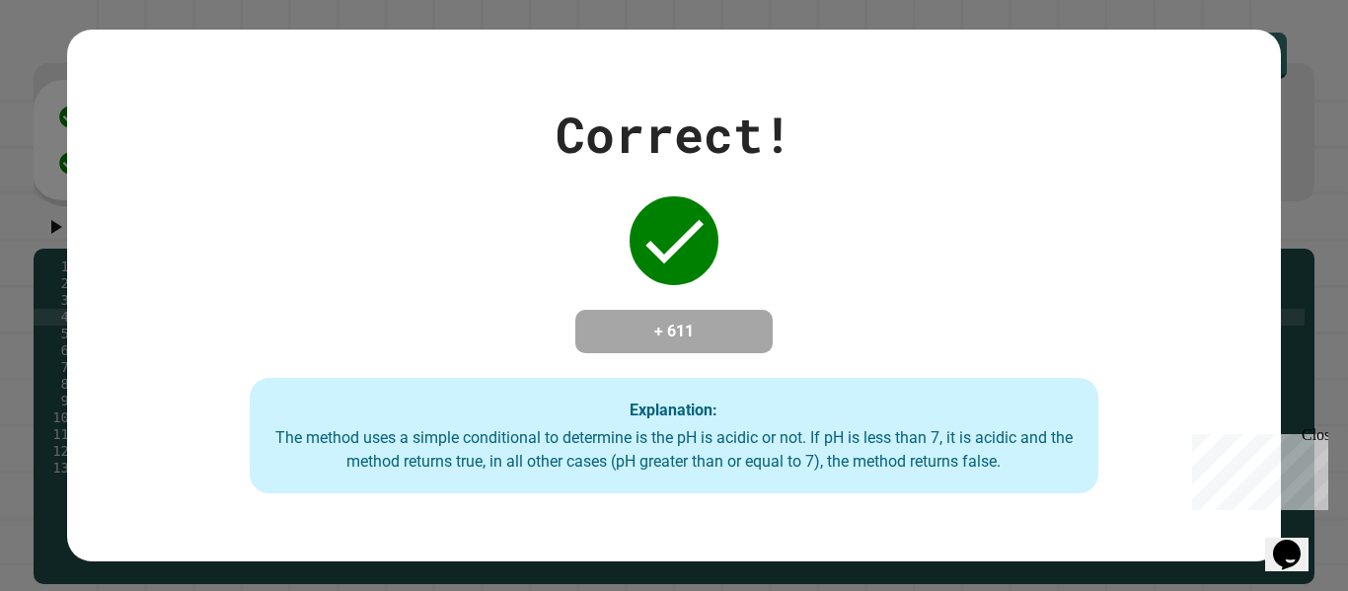
click at [813, 357] on div "Correct! + 611 Explanation: The method uses a simple conditional to determine i…" at bounding box center [673, 296] width 1213 height 397
